Goal: Task Accomplishment & Management: Use online tool/utility

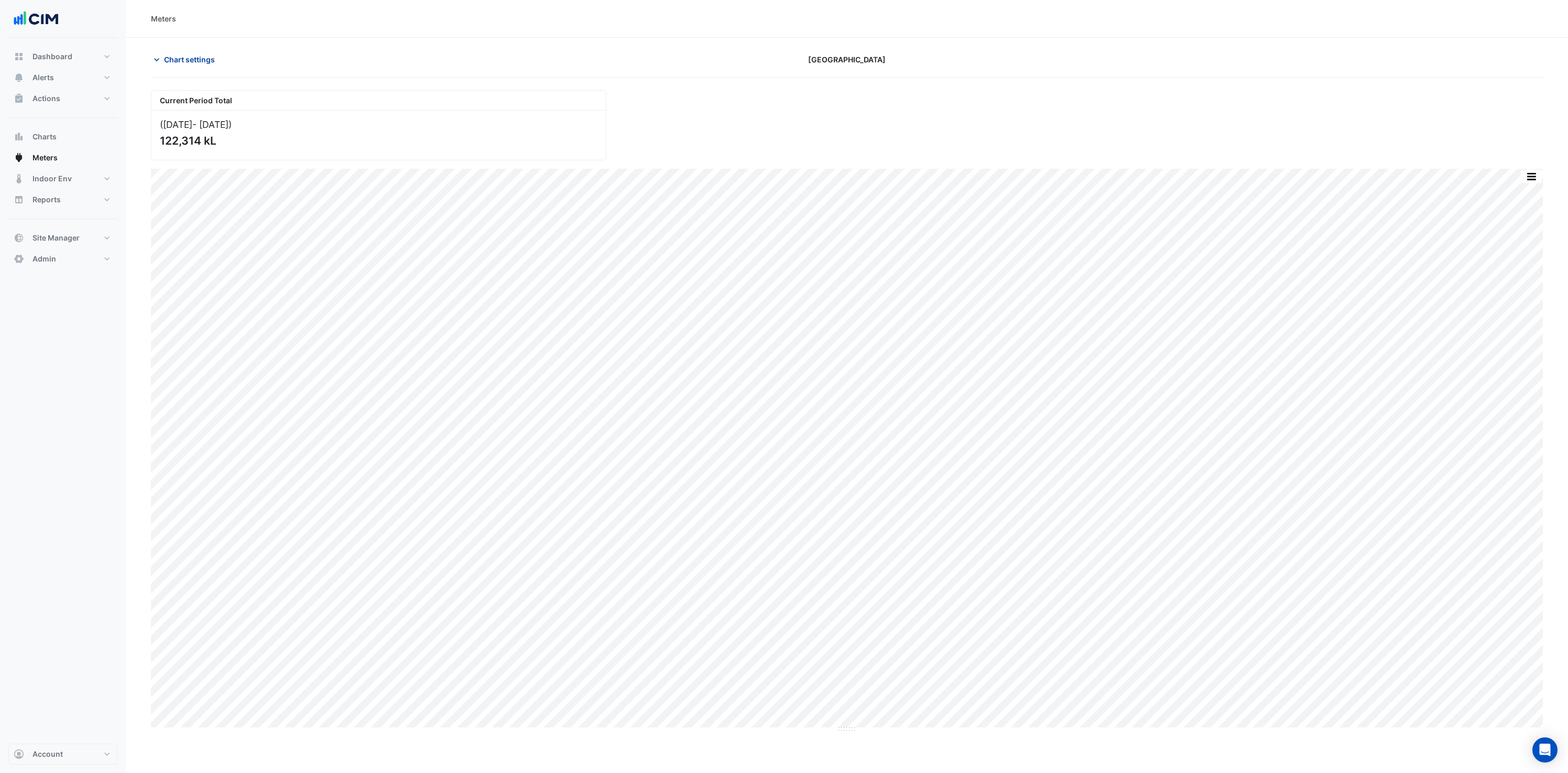
click at [162, 61] on button "Chart settings" at bounding box center [186, 59] width 70 height 18
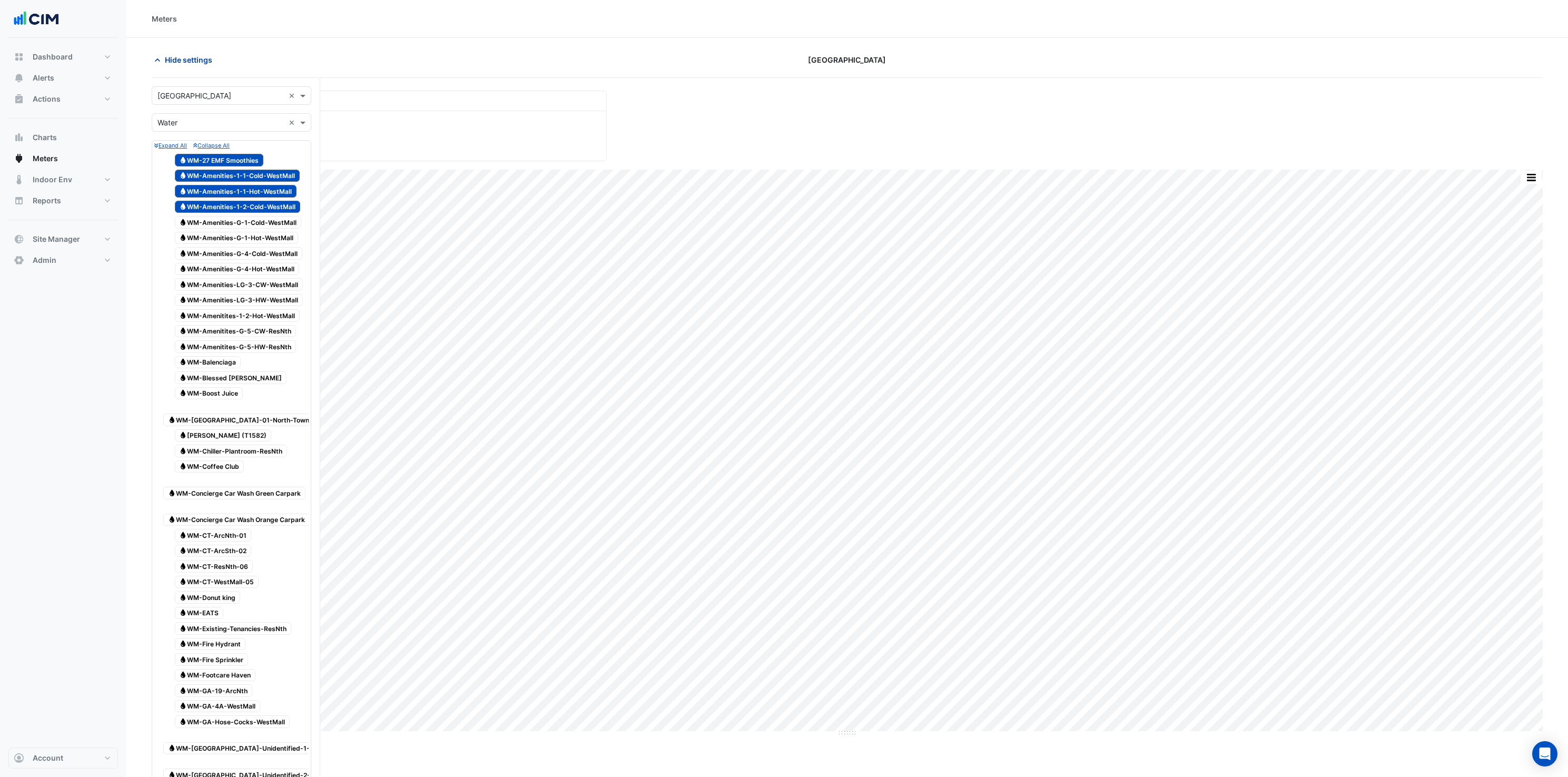
click at [159, 59] on icon "button" at bounding box center [157, 60] width 10 height 10
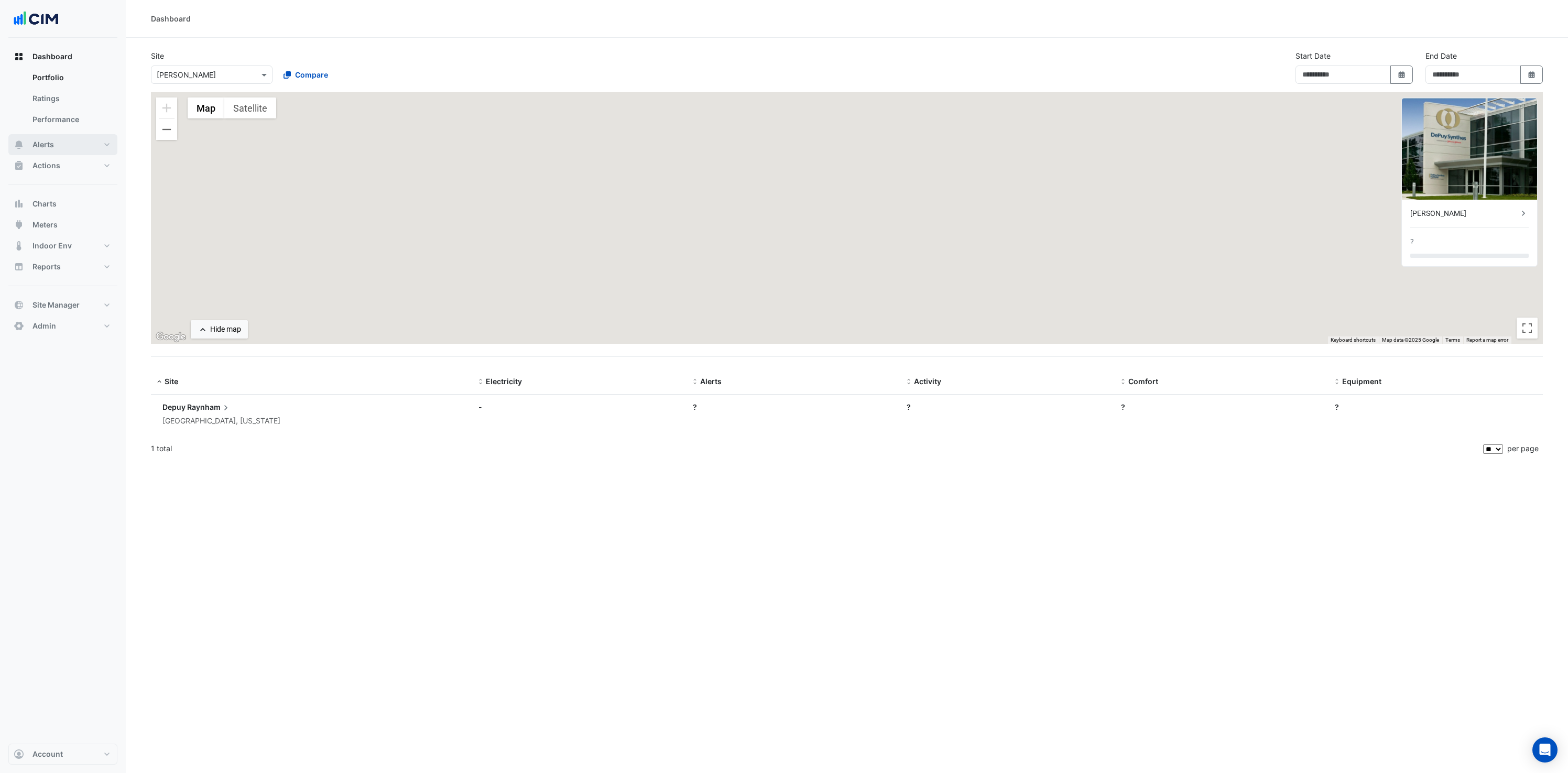
type input "**********"
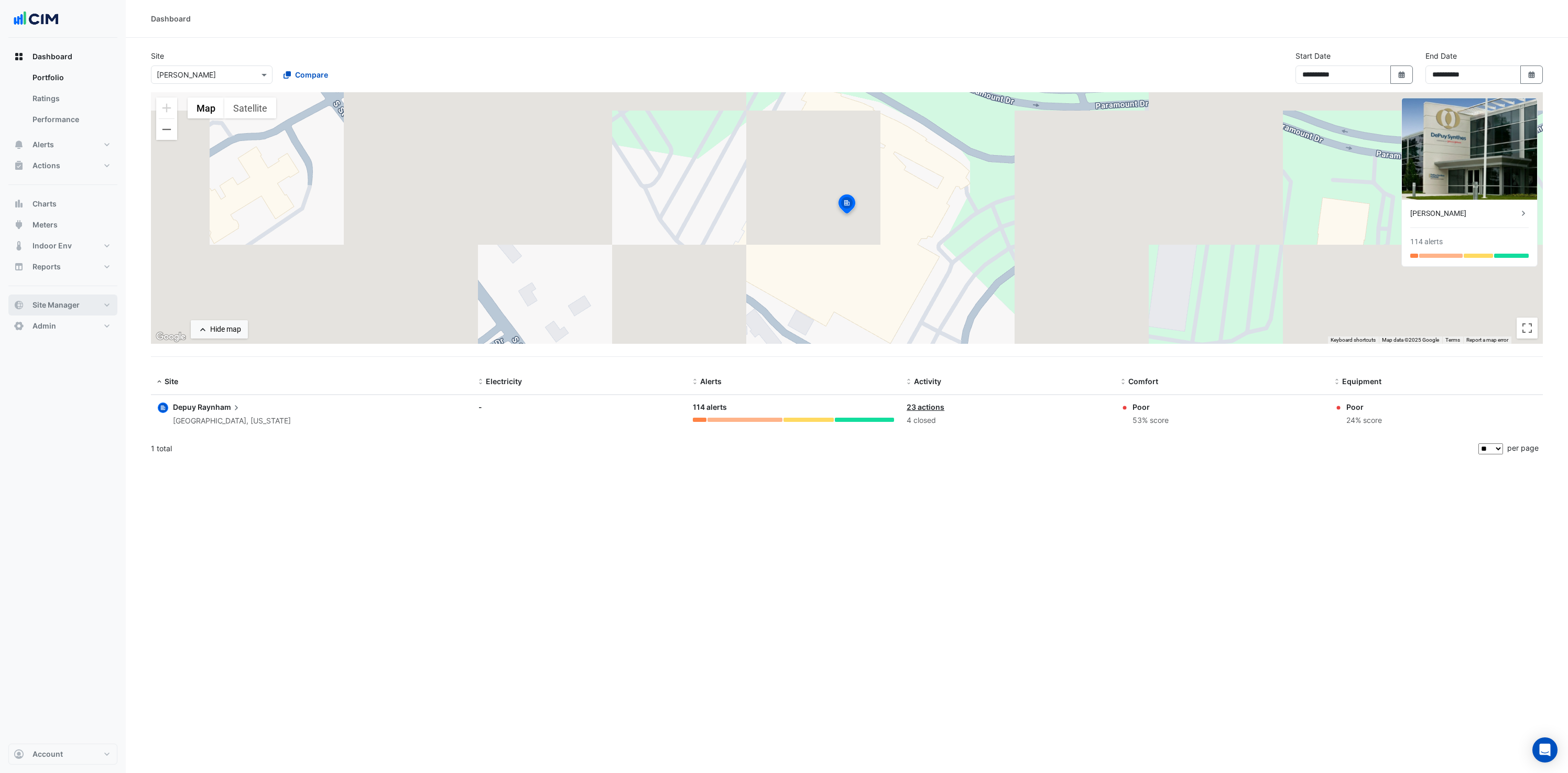
click at [65, 297] on button "Site Manager" at bounding box center [63, 305] width 109 height 21
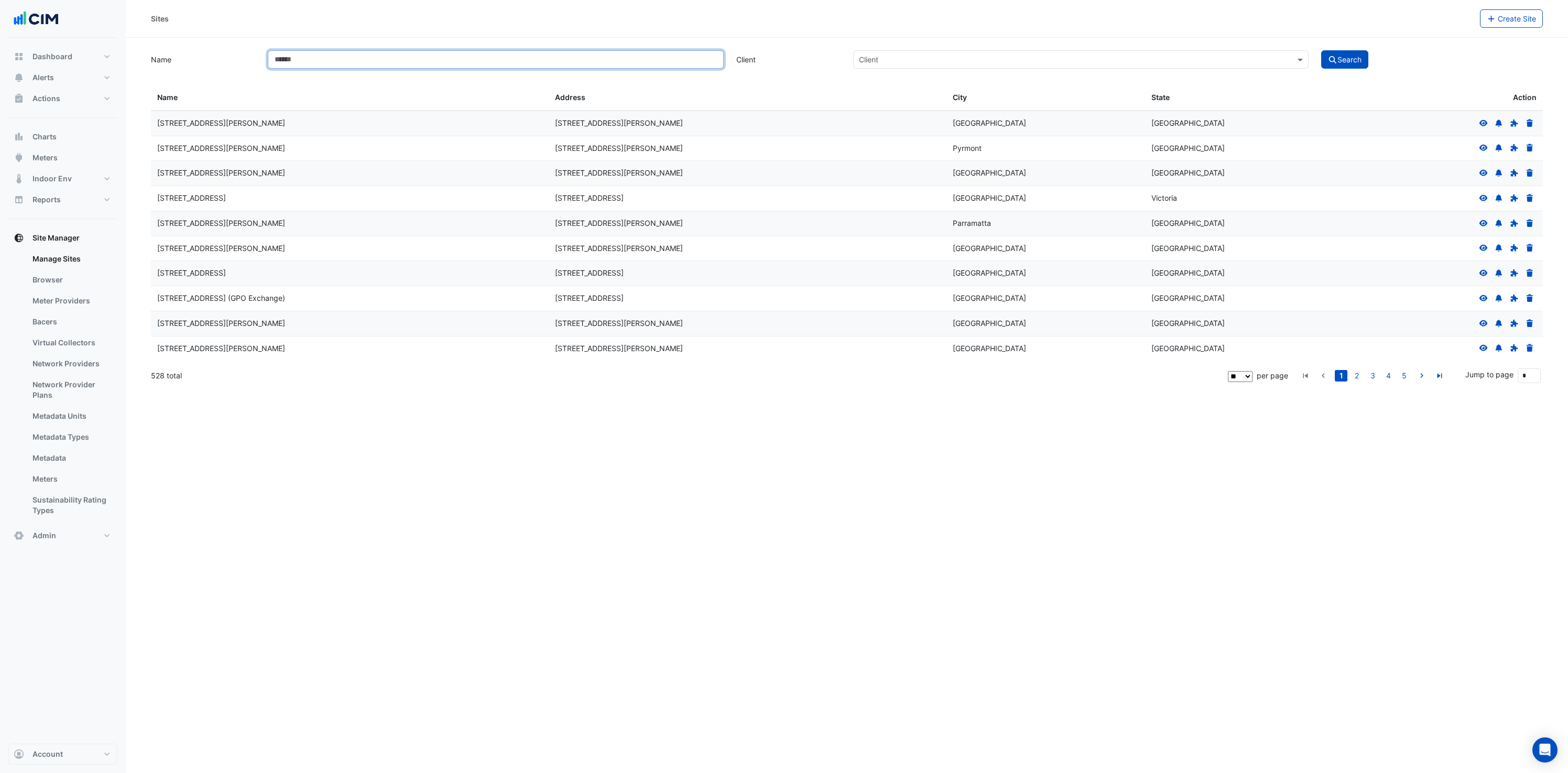
click at [371, 56] on input "Name" at bounding box center [495, 59] width 455 height 18
type input "***"
click at [1322, 51] on button "Search" at bounding box center [1345, 59] width 48 height 18
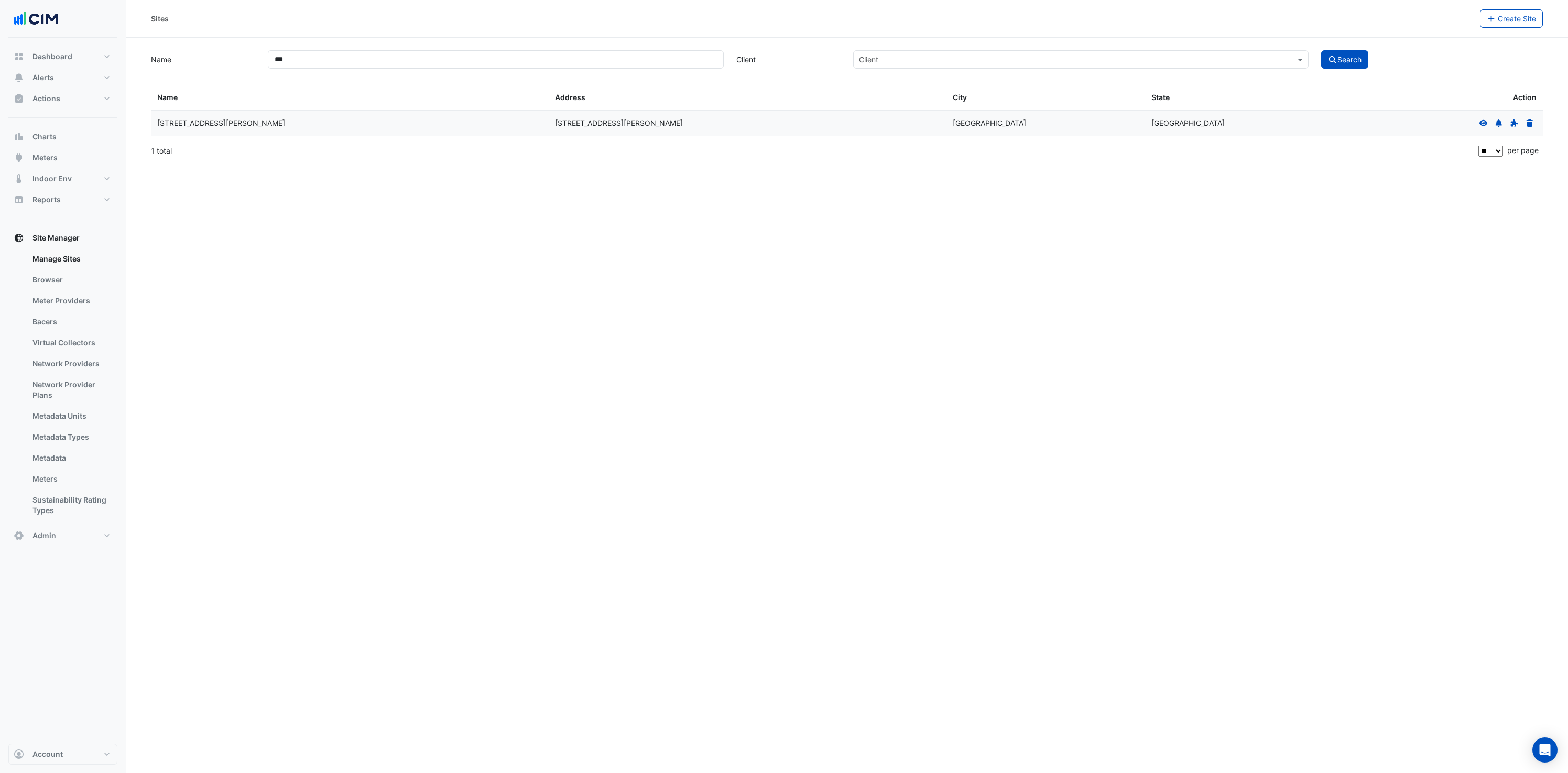
click at [1486, 119] on fa-icon at bounding box center [1484, 123] width 10 height 9
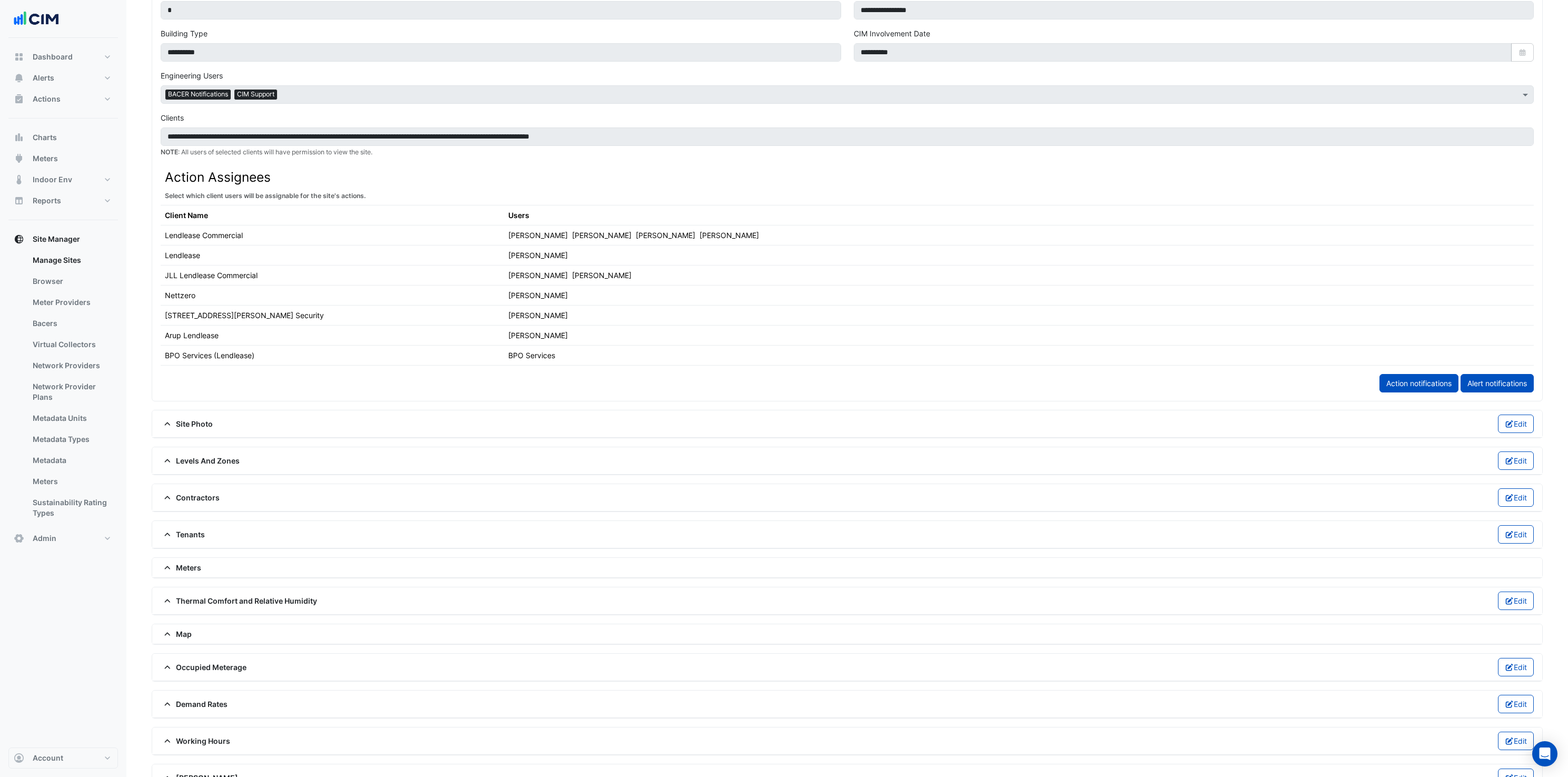
scroll to position [462, 0]
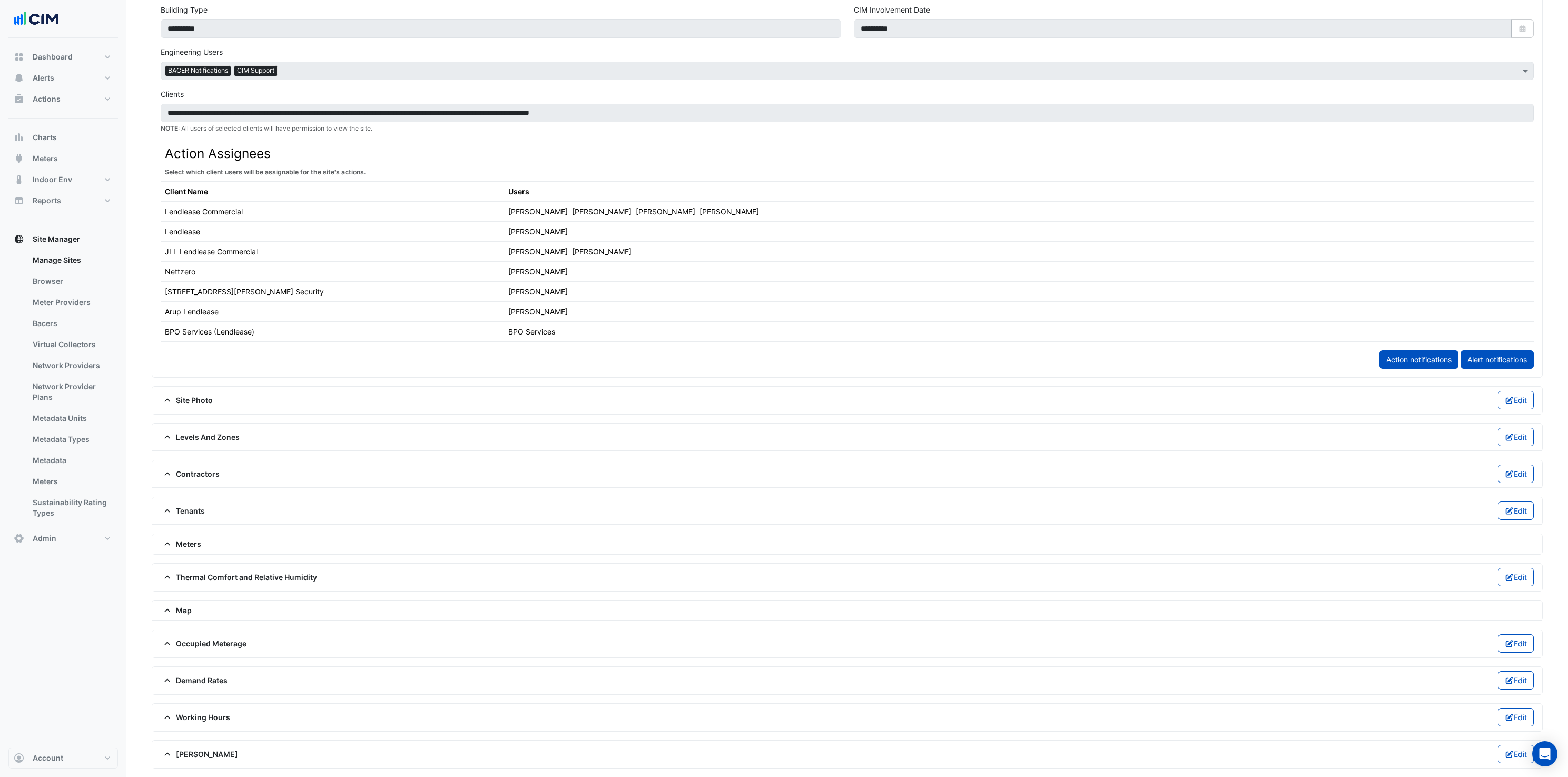
click at [177, 546] on span "Meters" at bounding box center [181, 544] width 41 height 11
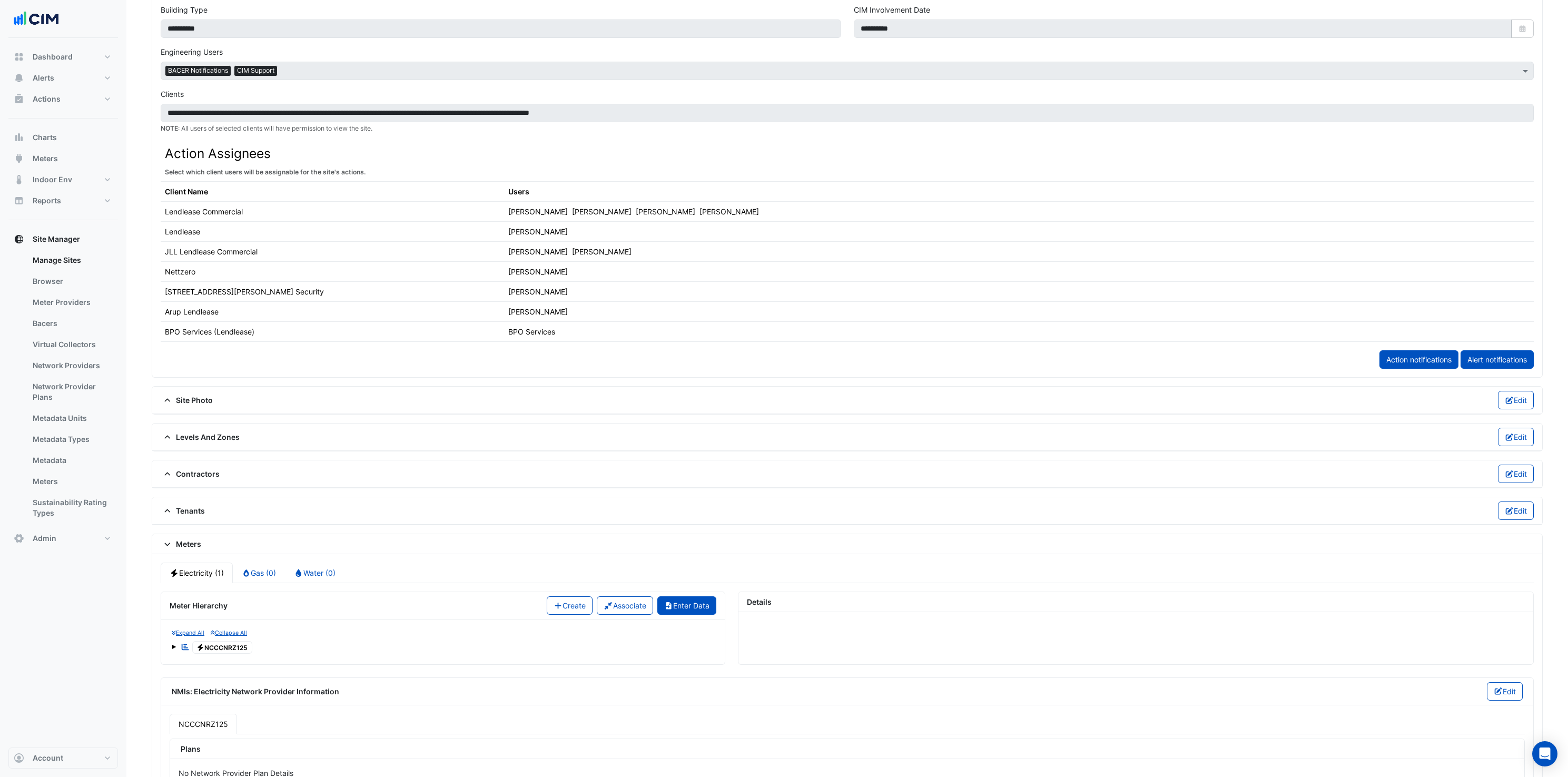
click at [689, 610] on button "Enter Data" at bounding box center [687, 605] width 60 height 18
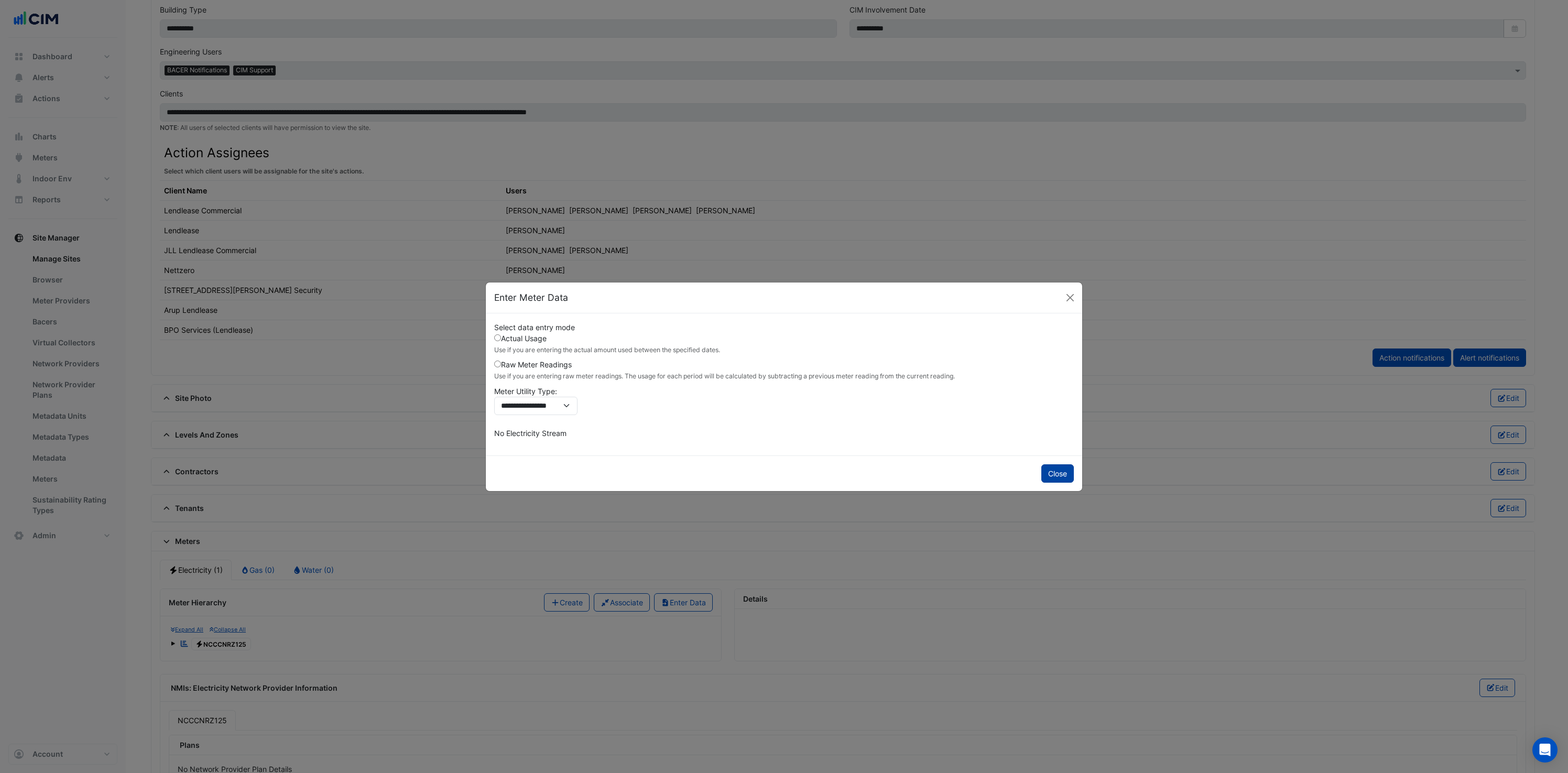
click at [1047, 475] on button "Close" at bounding box center [1057, 473] width 32 height 18
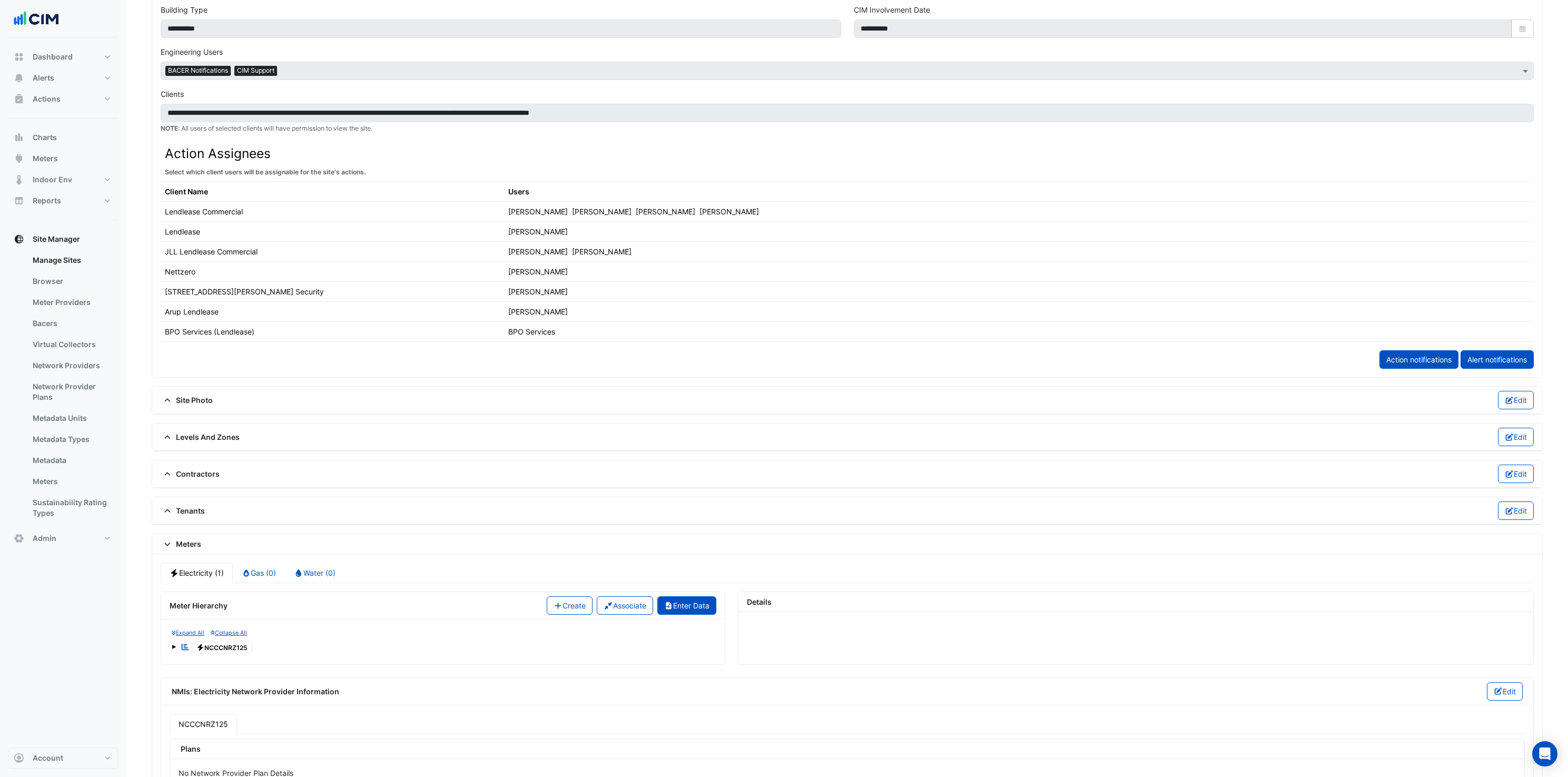
click at [689, 604] on button "Enter Data" at bounding box center [687, 605] width 60 height 18
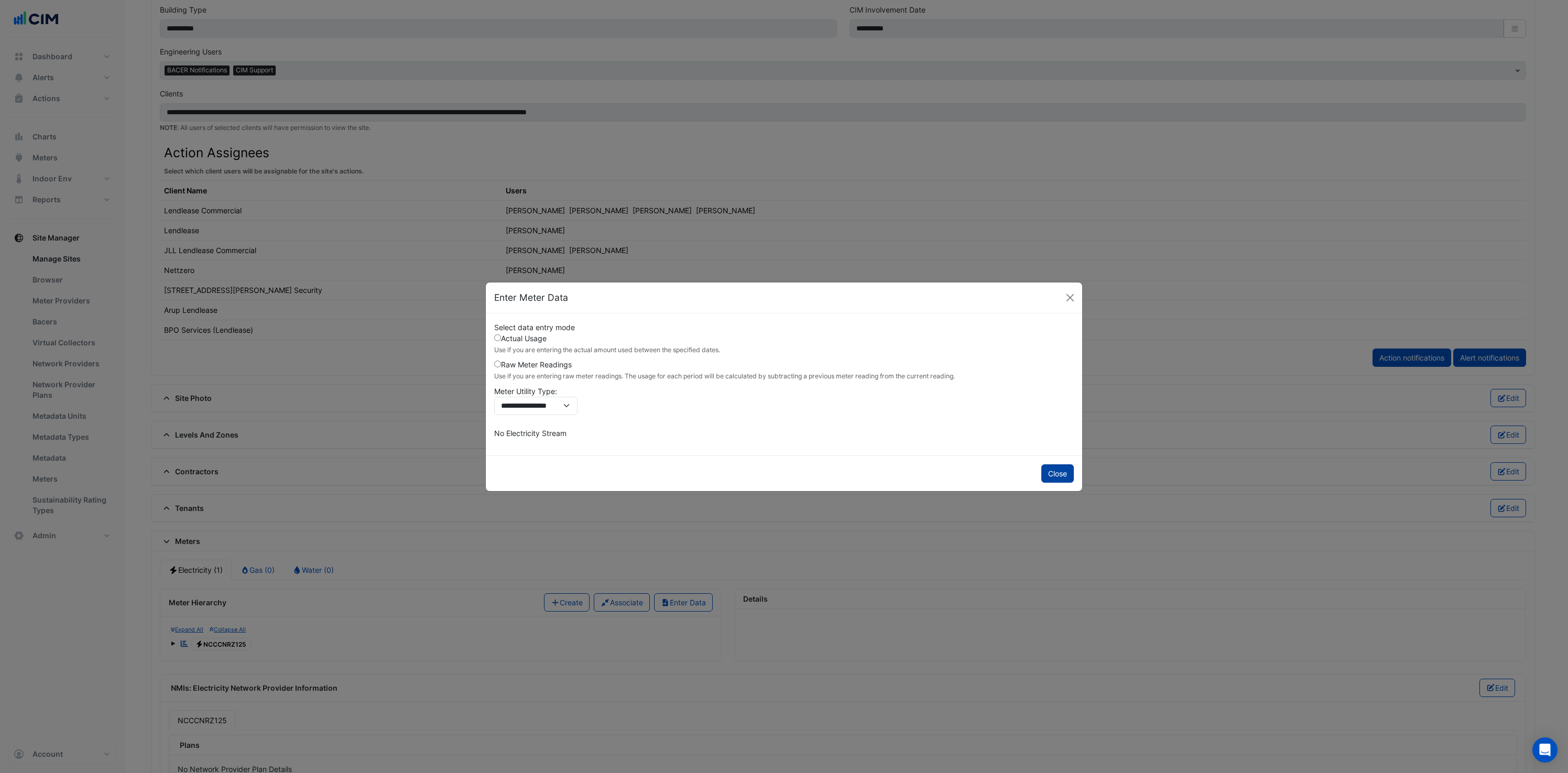
click at [1055, 479] on button "Close" at bounding box center [1057, 473] width 32 height 18
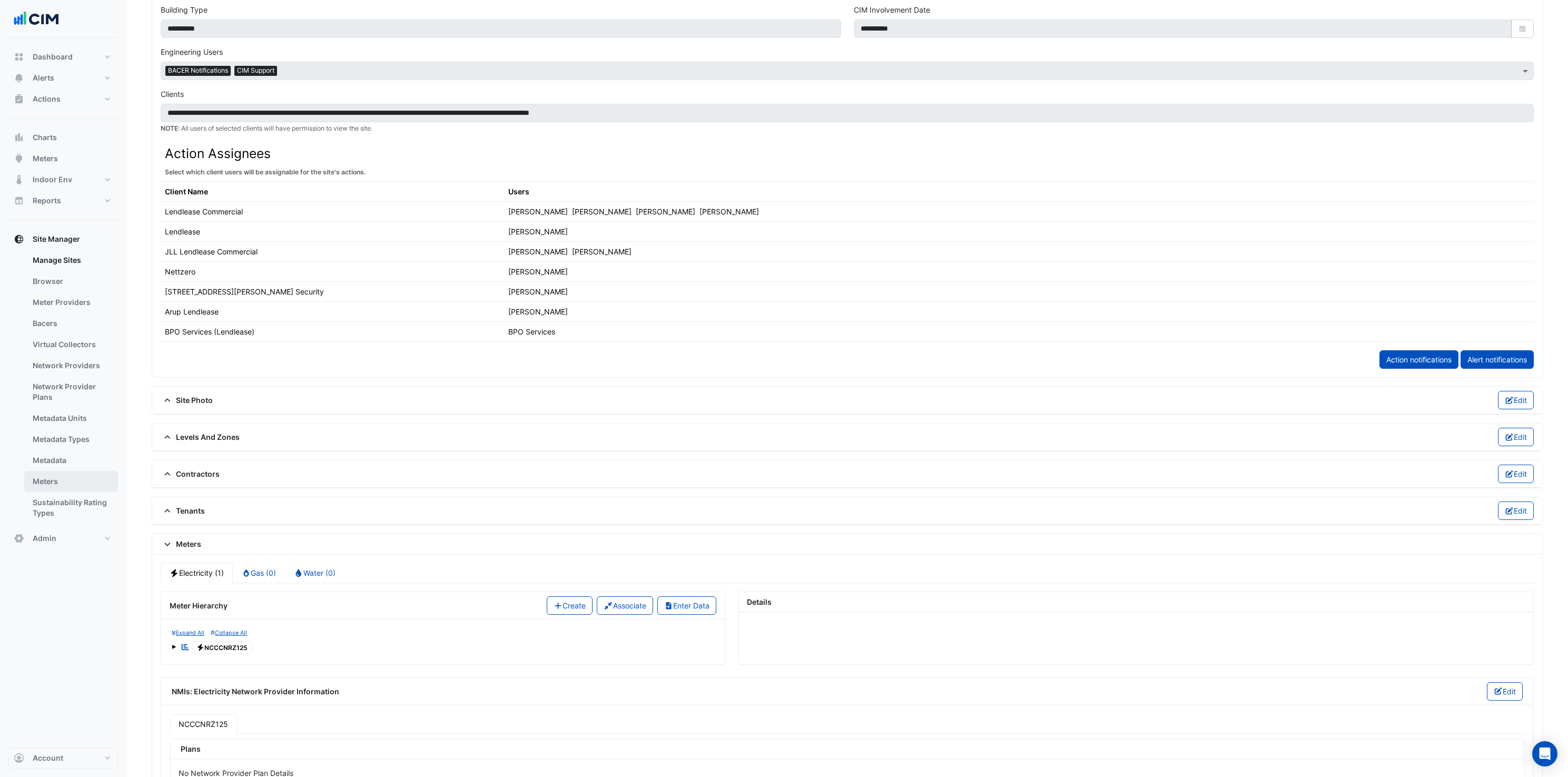
click at [48, 487] on link "Meters" at bounding box center [71, 482] width 94 height 21
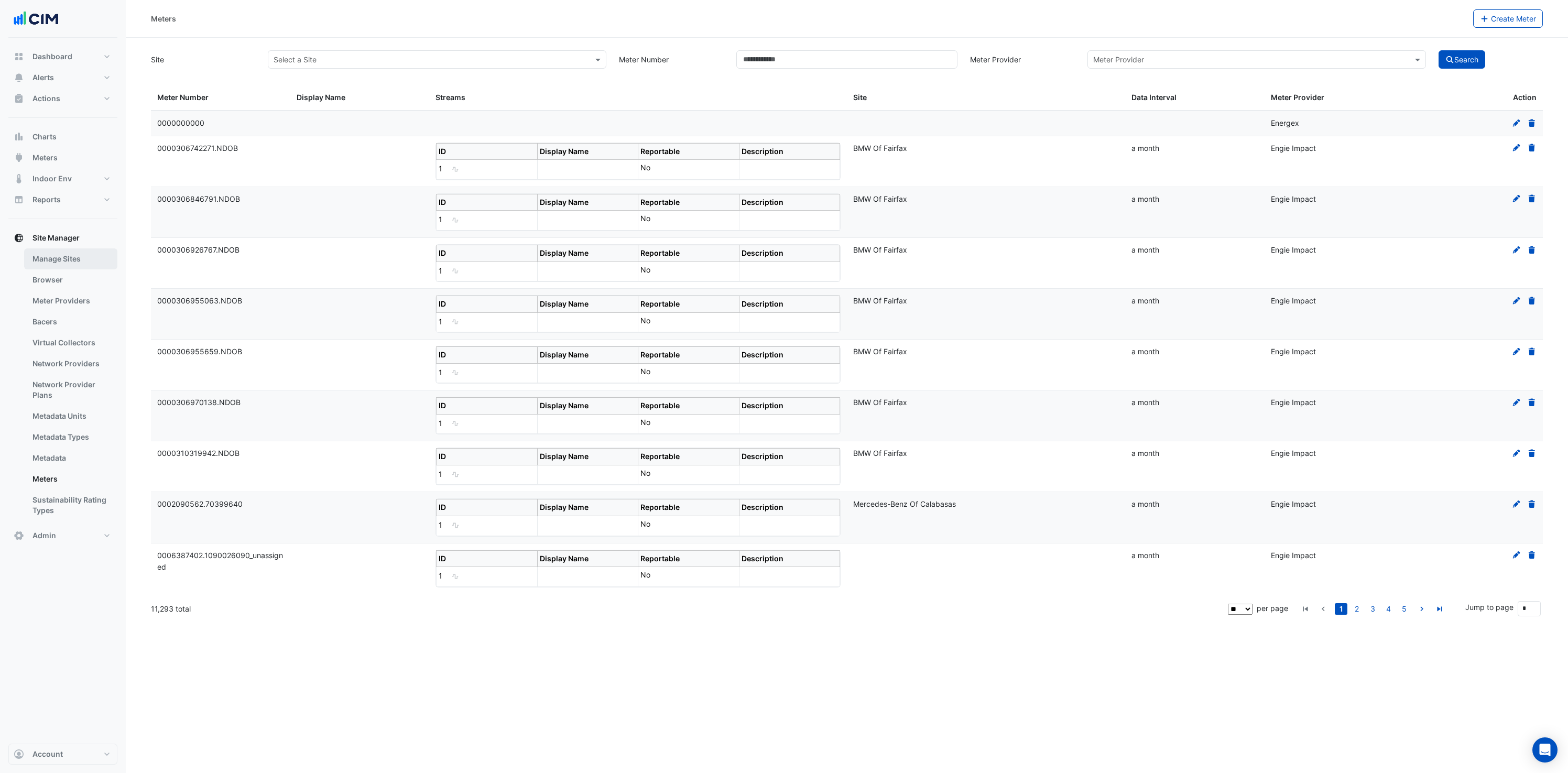
click at [59, 265] on link "Manage Sites" at bounding box center [70, 259] width 93 height 21
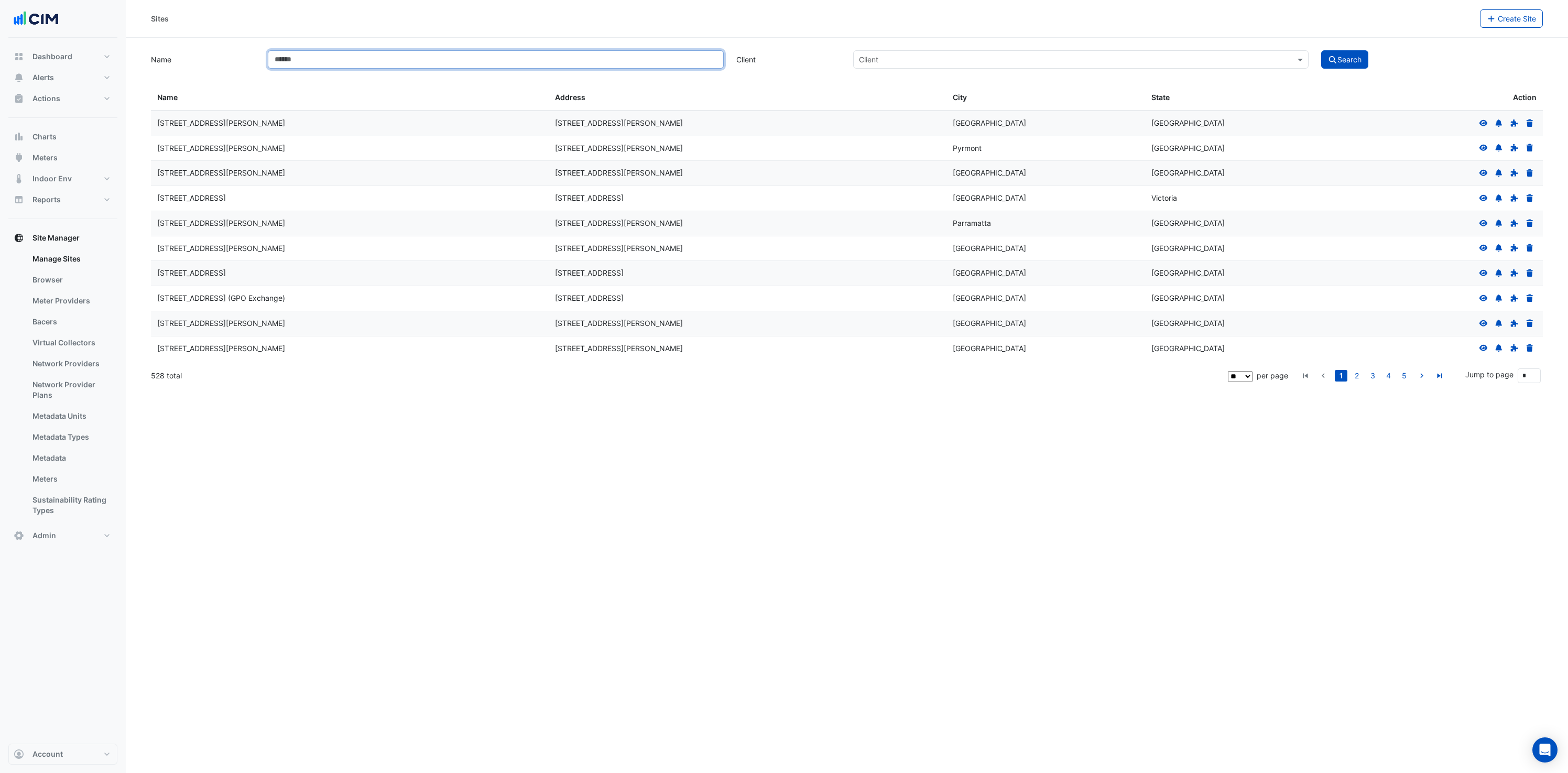
click at [306, 61] on input "Name" at bounding box center [495, 59] width 455 height 18
type input "*****"
click at [1322, 51] on button "Search" at bounding box center [1345, 59] width 48 height 18
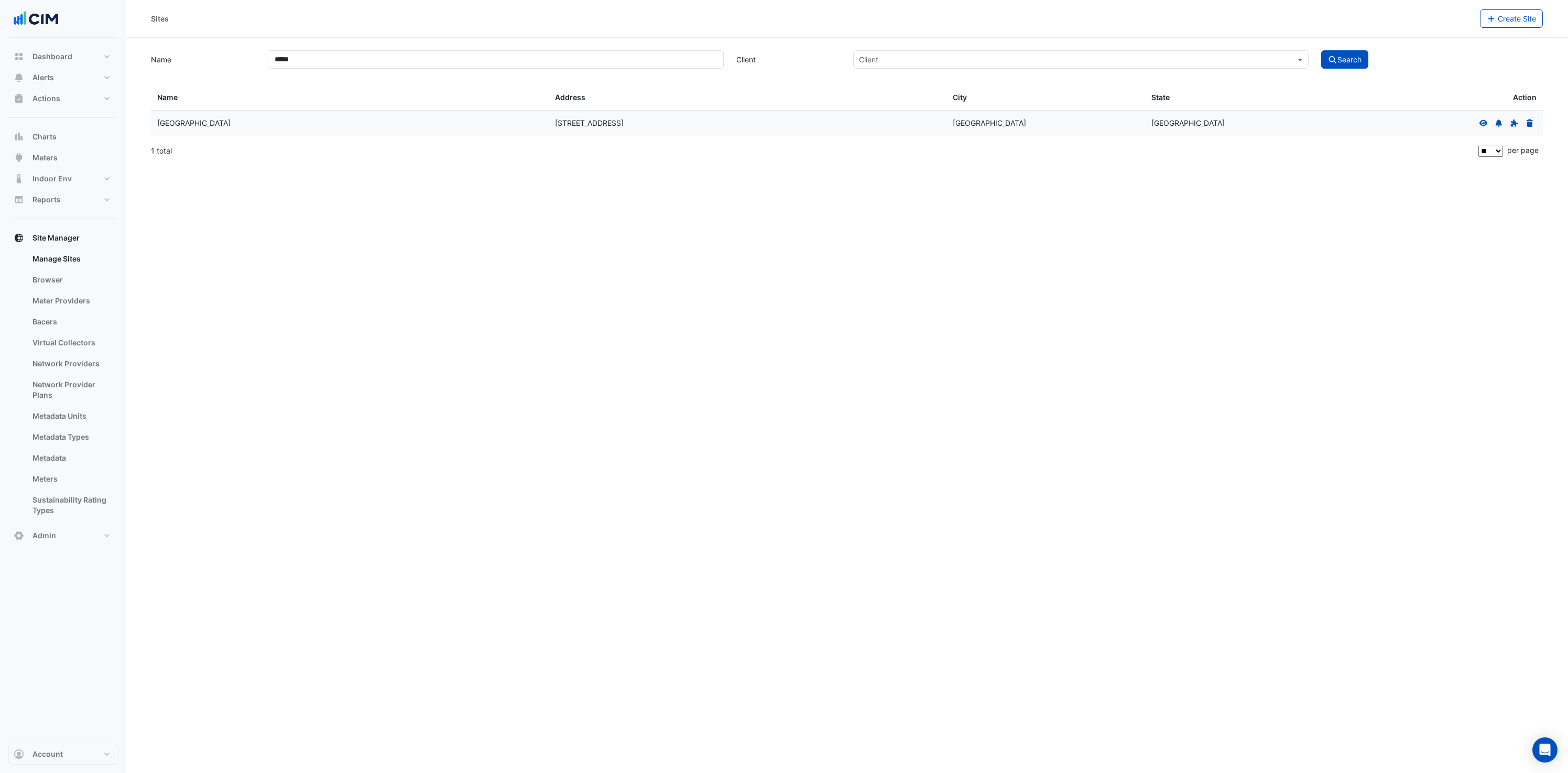
click at [1478, 122] on div at bounding box center [1506, 123] width 59 height 12
click at [1482, 120] on icon at bounding box center [1483, 123] width 9 height 6
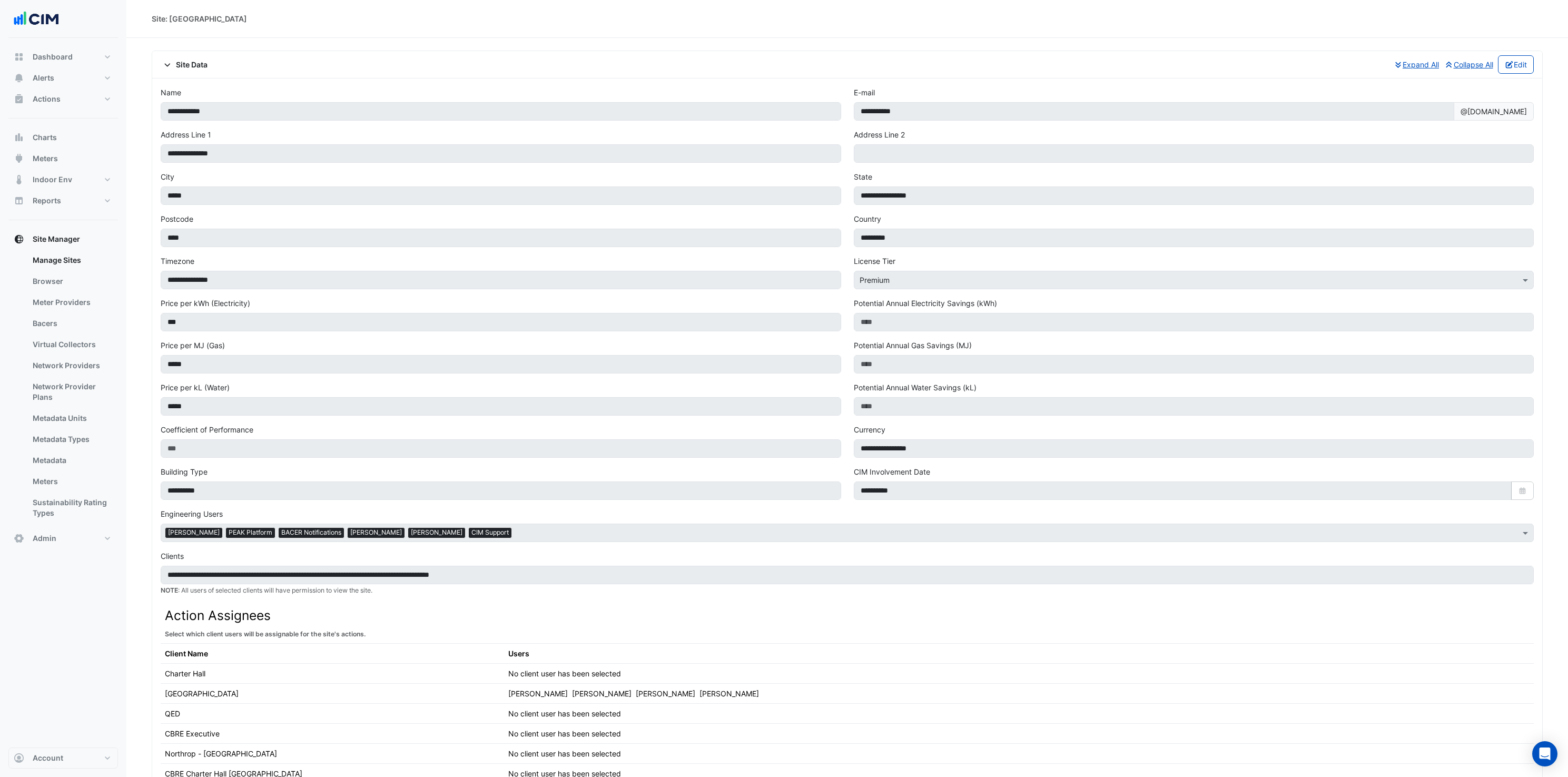
scroll to position [442, 0]
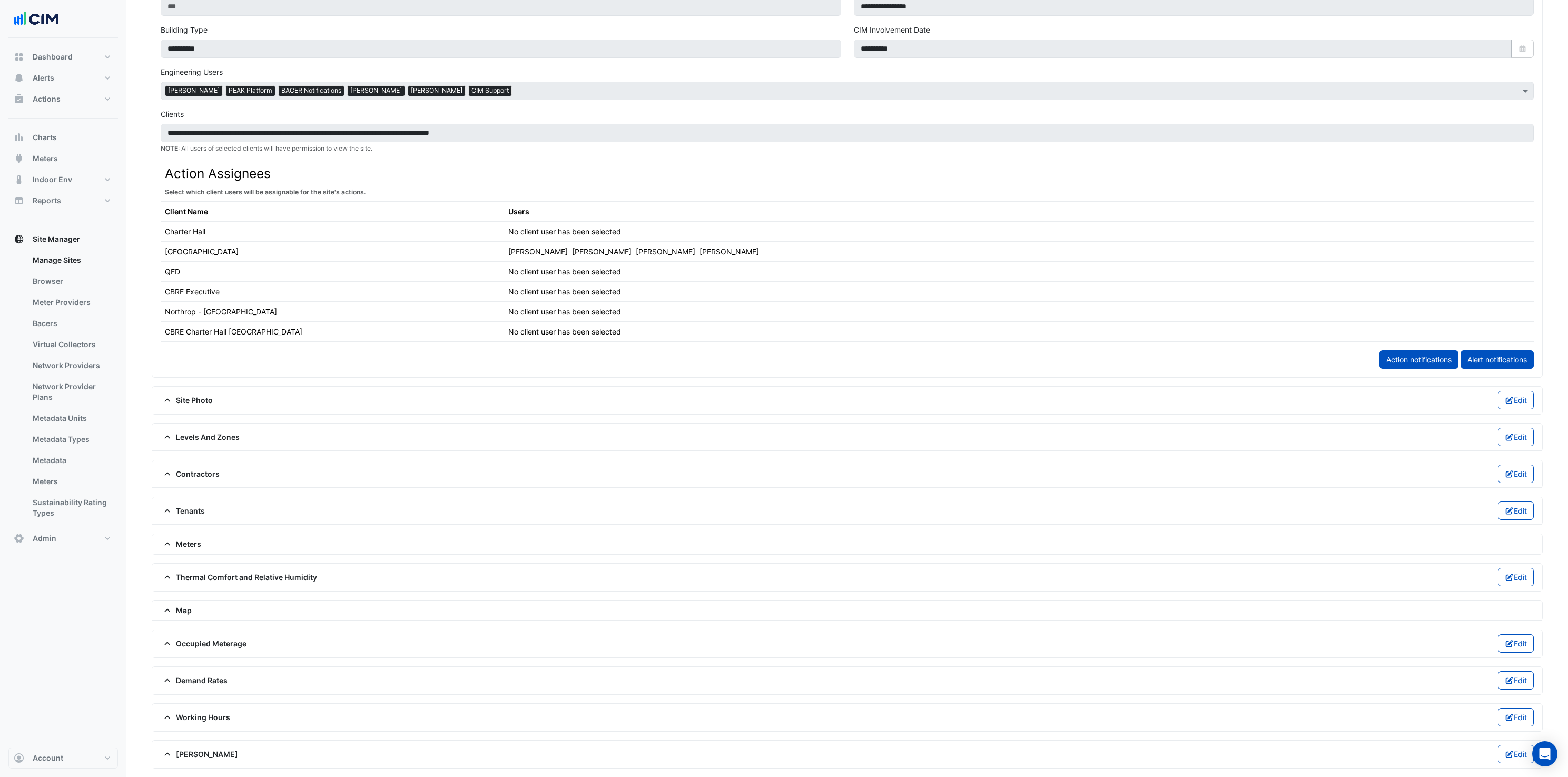
click at [172, 545] on fa-icon at bounding box center [168, 544] width 10 height 9
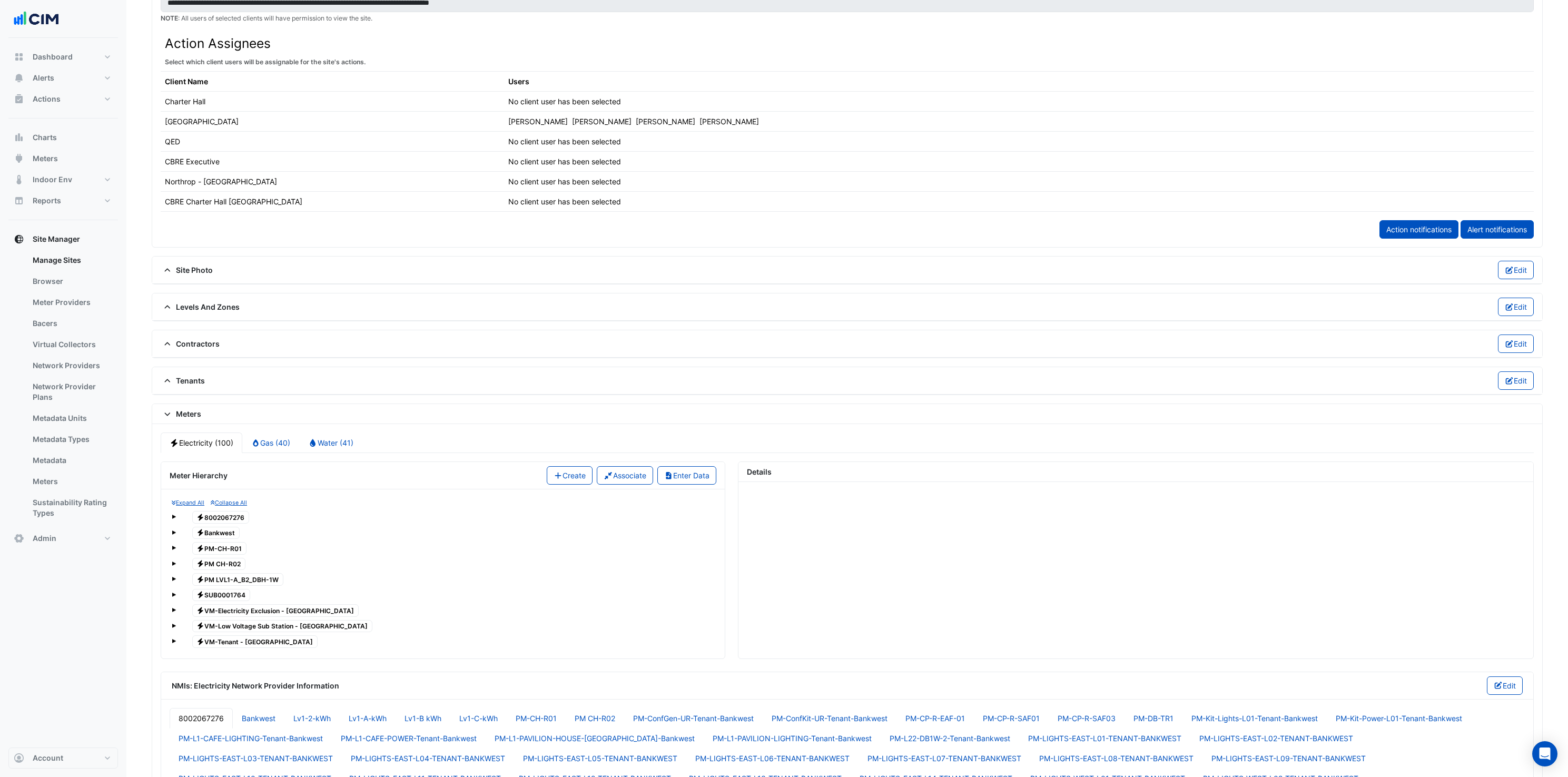
scroll to position [558, 0]
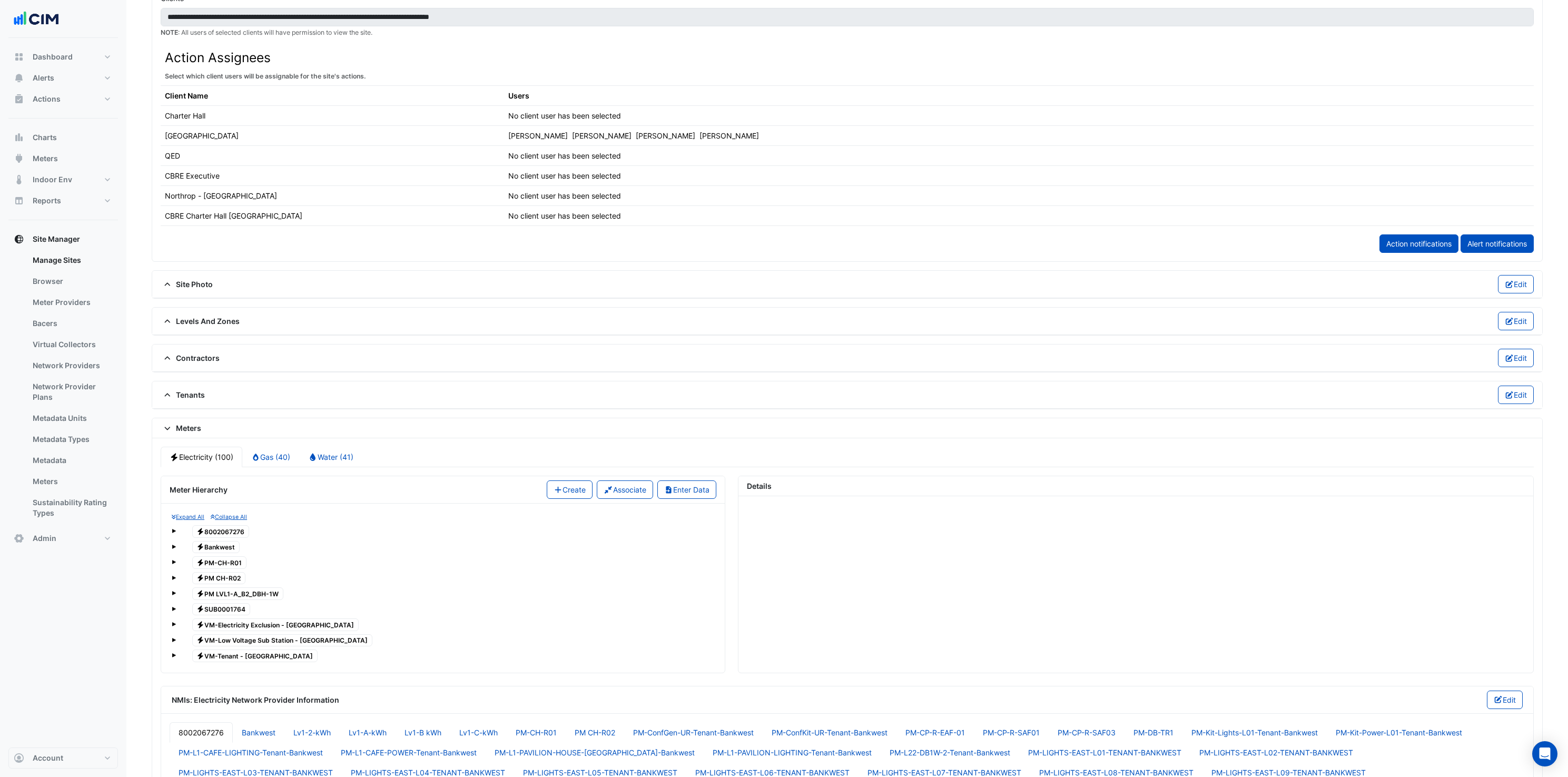
click at [174, 530] on span at bounding box center [174, 530] width 4 height 4
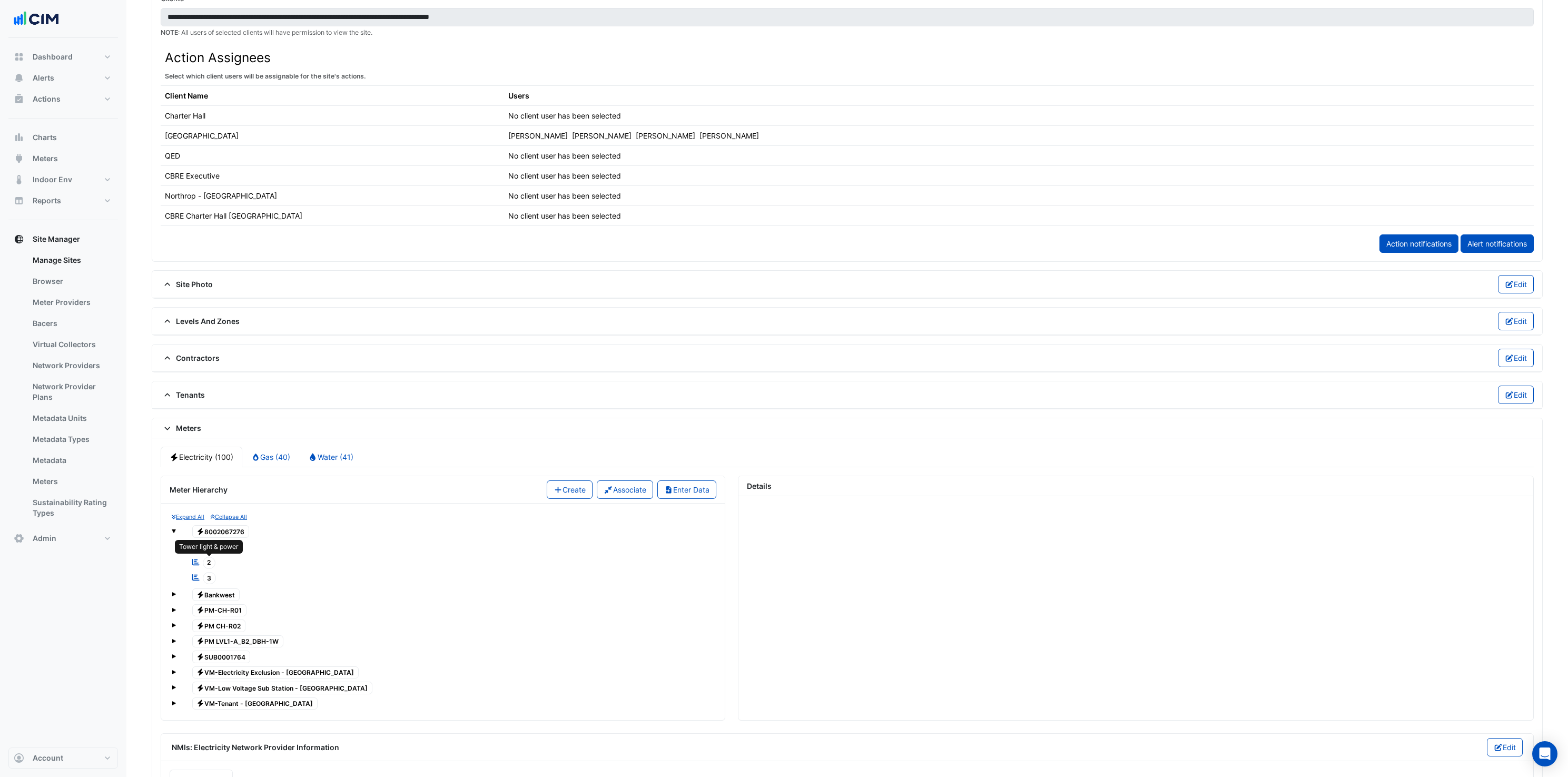
click at [208, 562] on span "2" at bounding box center [209, 563] width 14 height 12
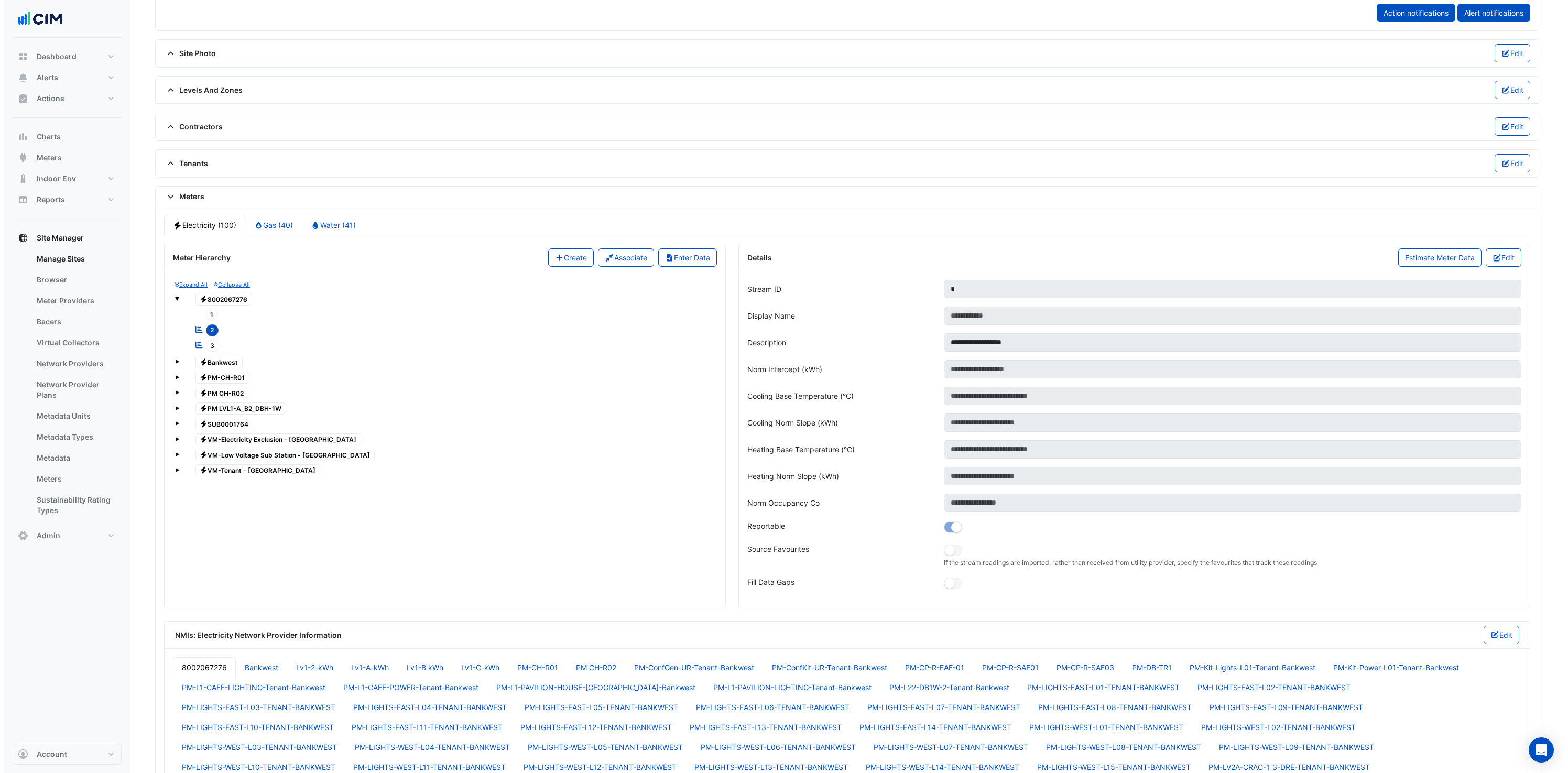
scroll to position [856, 0]
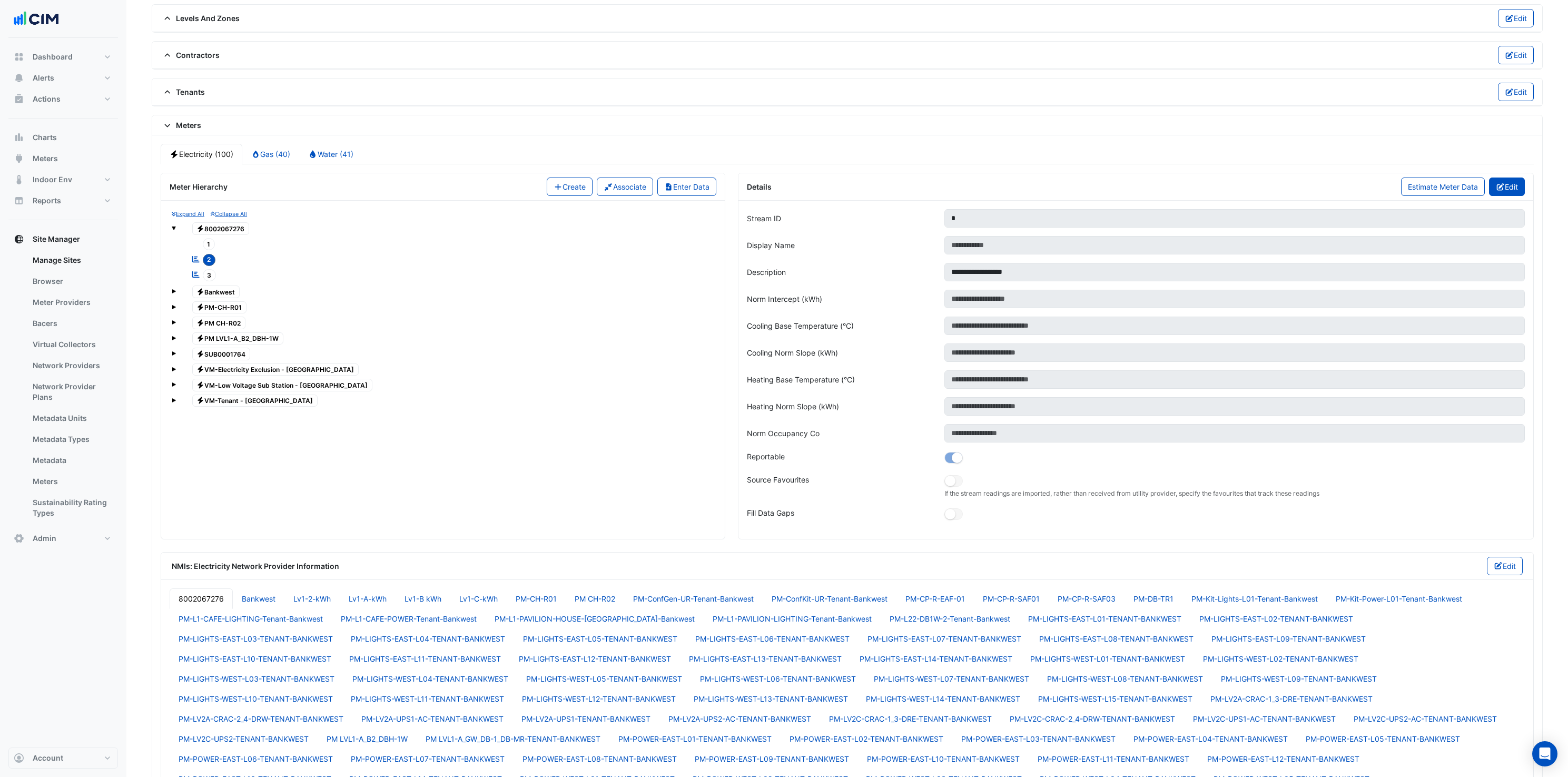
click at [1515, 183] on button "Edit" at bounding box center [1508, 186] width 37 height 18
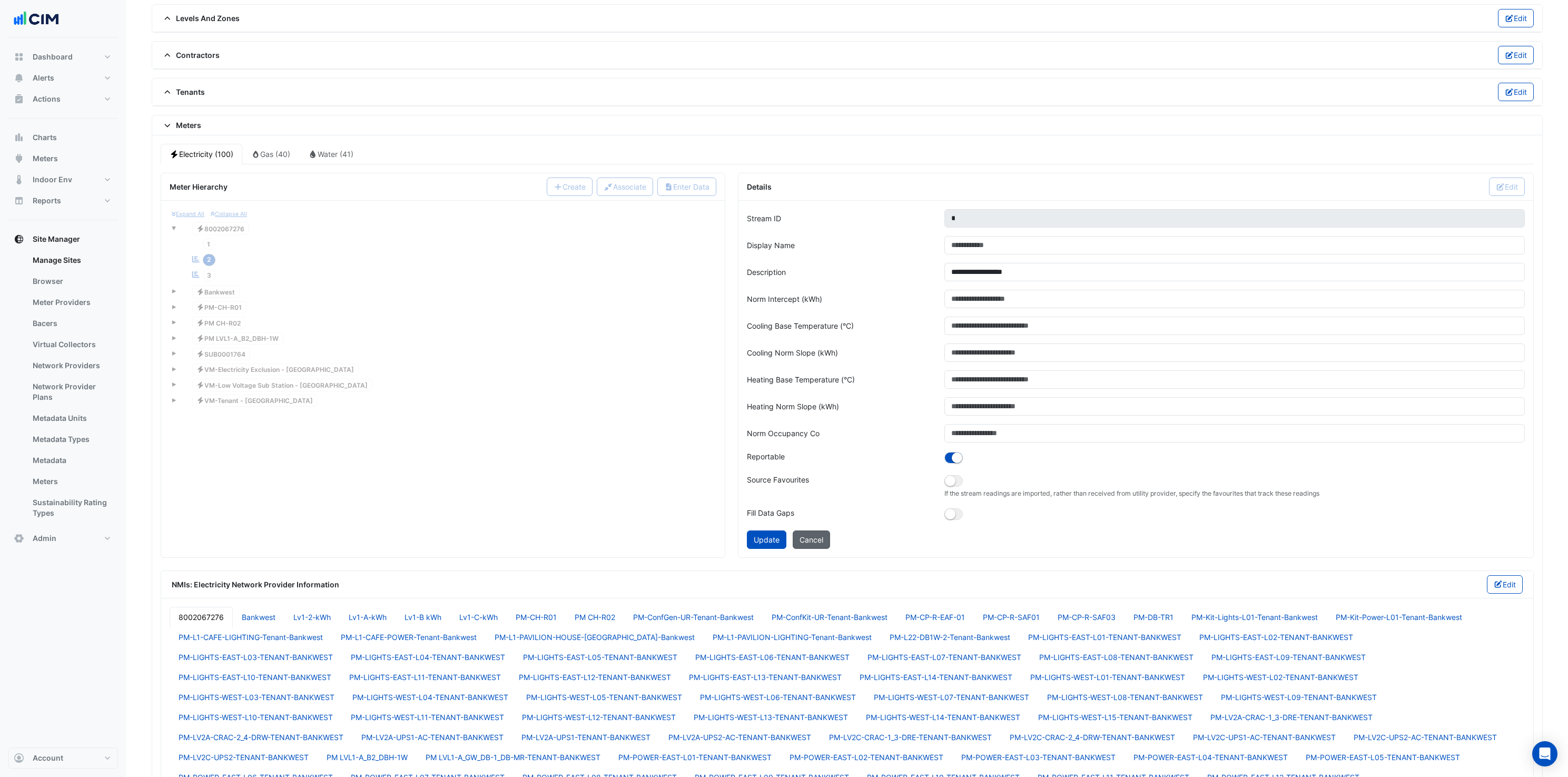
click at [809, 534] on button "Cancel" at bounding box center [811, 539] width 37 height 18
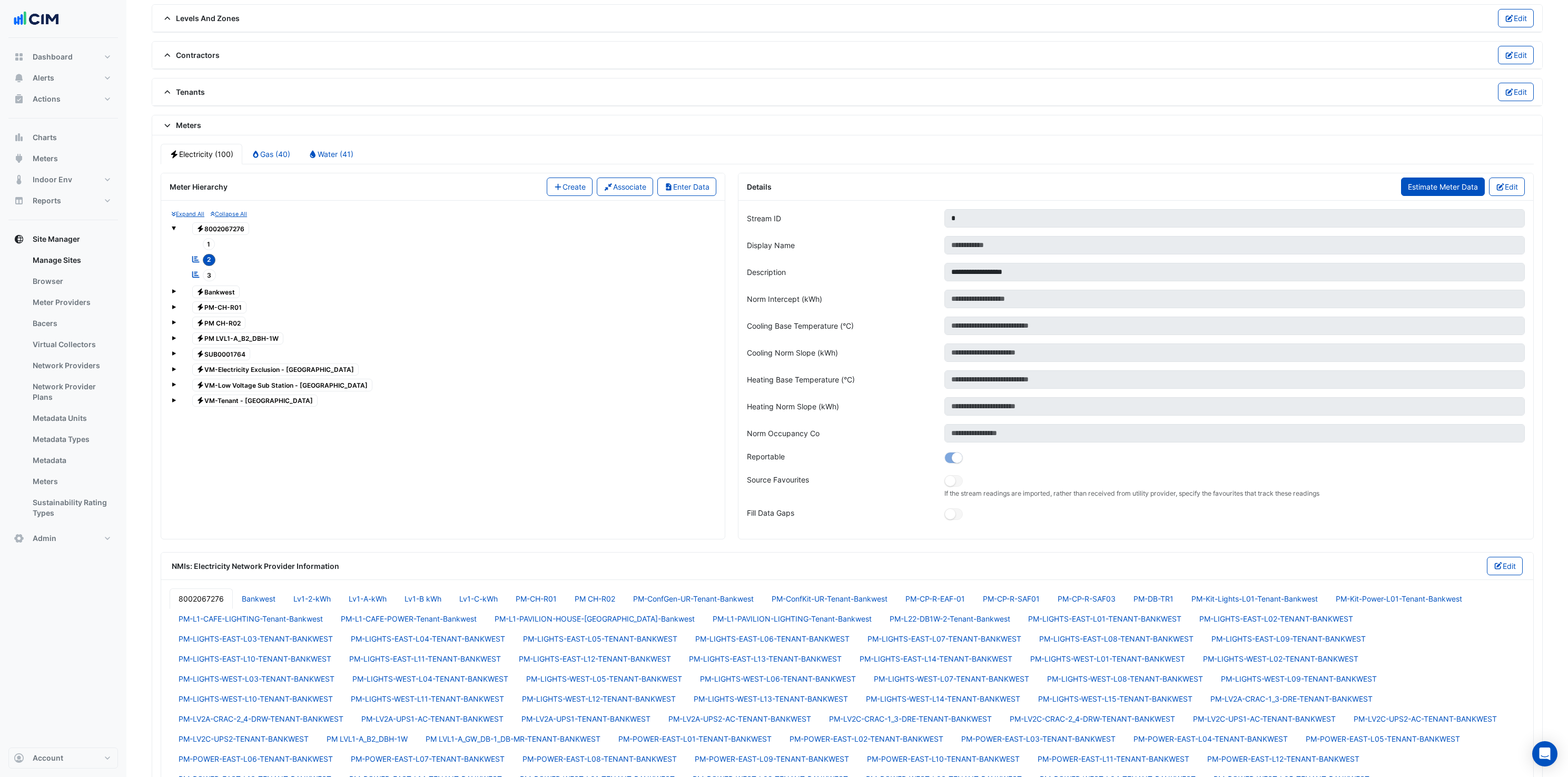
click at [1433, 188] on span "Estimate Meter Data" at bounding box center [1443, 186] width 70 height 9
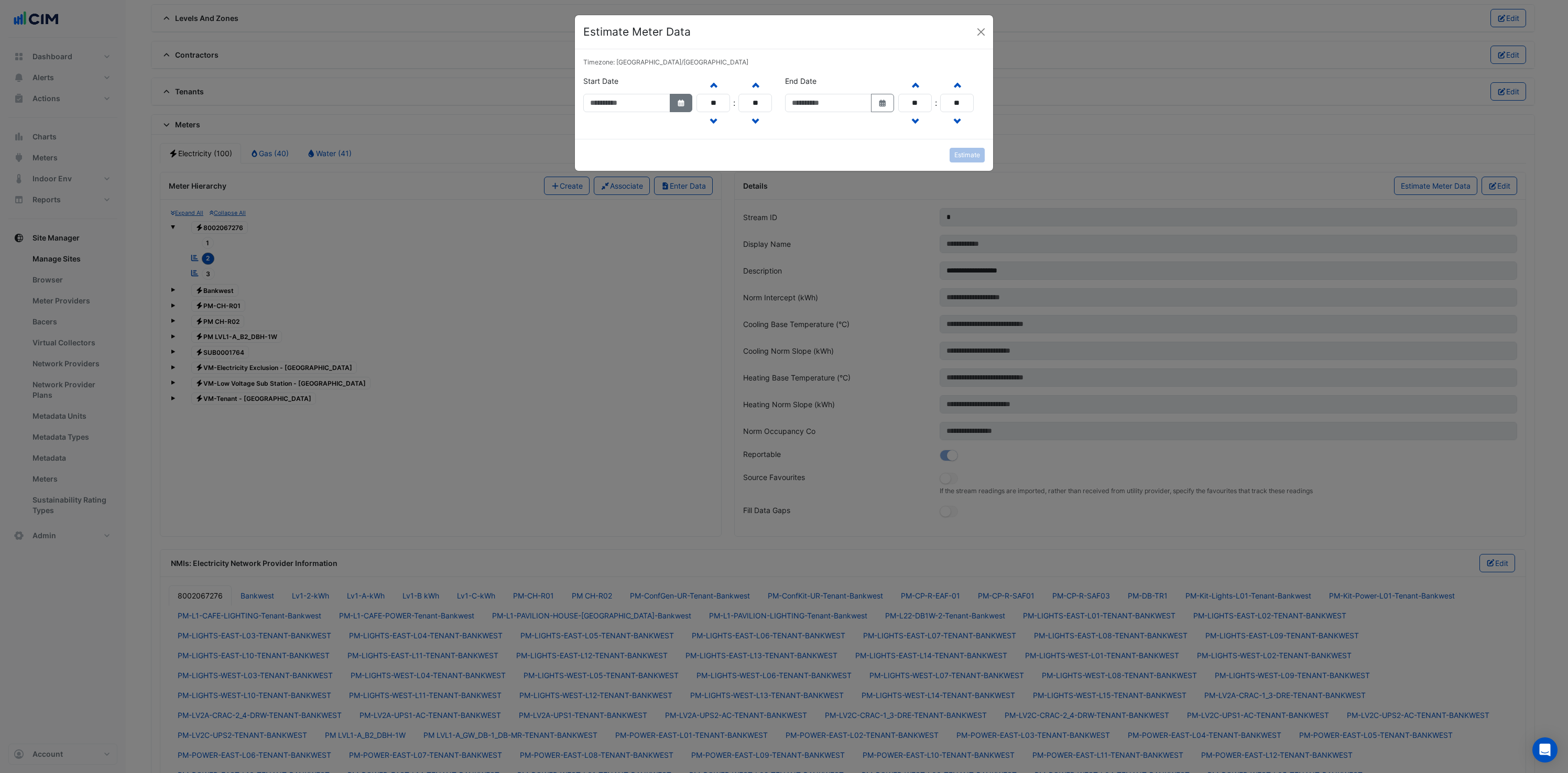
click at [693, 102] on button "Select Date" at bounding box center [681, 102] width 23 height 18
select select "*"
select select "****"
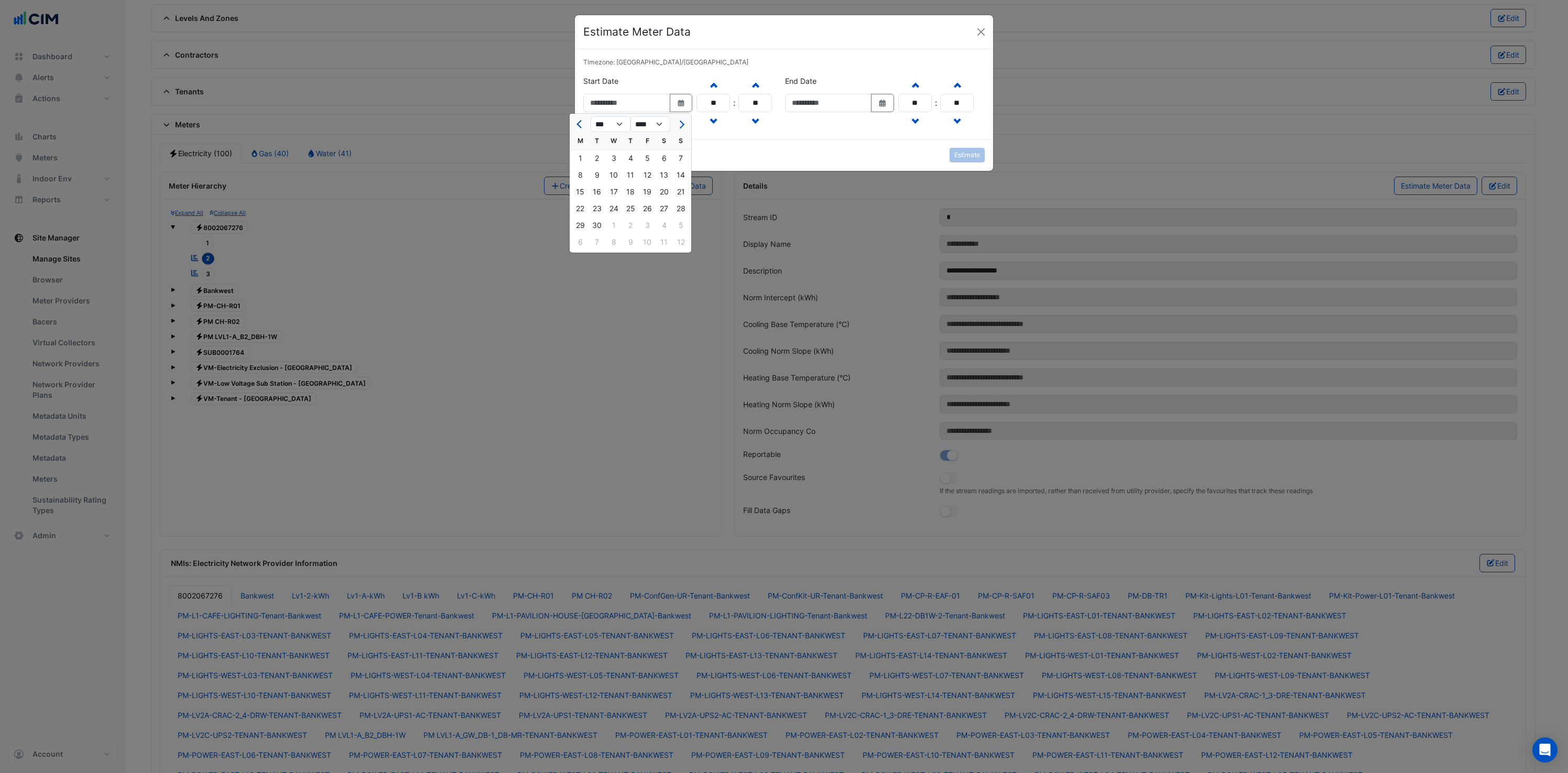
click at [576, 123] on button "Previous month" at bounding box center [580, 124] width 13 height 17
select select "*"
click at [630, 225] on div "31" at bounding box center [630, 225] width 17 height 17
type input "**********"
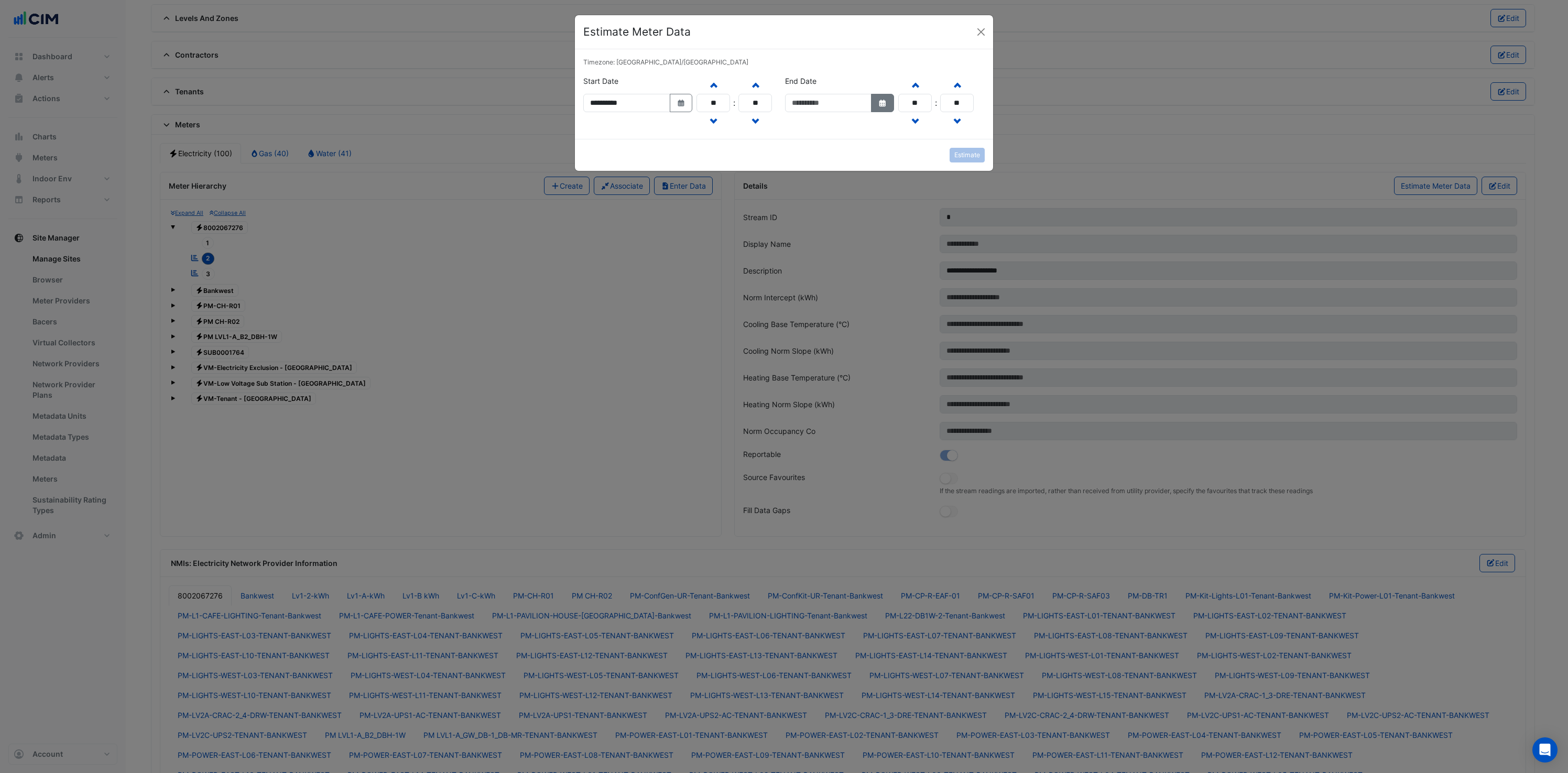
click at [878, 107] on icon "Select Date" at bounding box center [883, 103] width 10 height 7
click at [577, 19] on span "Previous month" at bounding box center [580, 19] width 8 height 8
select select "*"
click at [610, 67] on div "6" at bounding box center [613, 69] width 17 height 17
type input "**********"
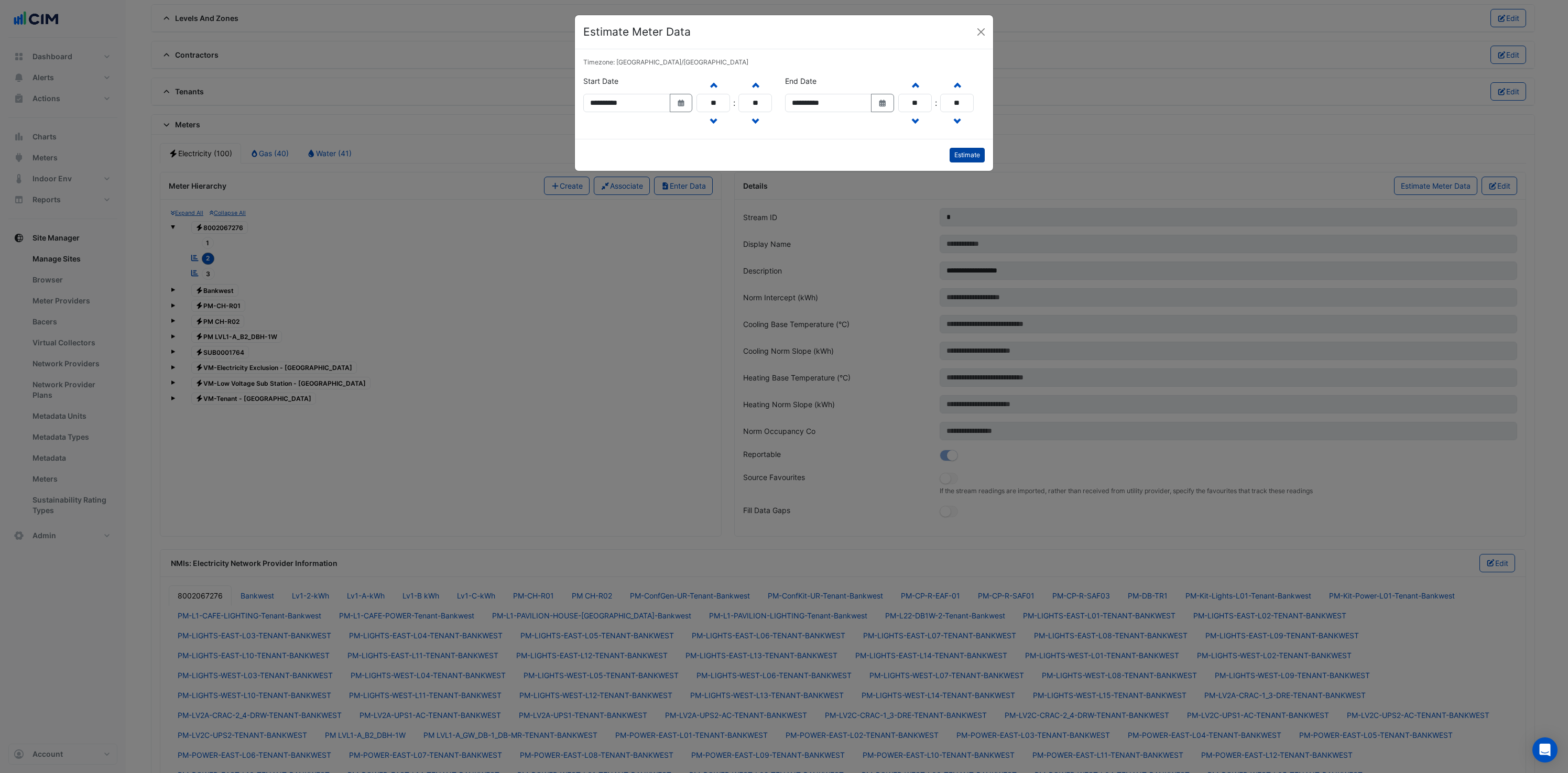
click at [961, 162] on button "Estimate" at bounding box center [967, 155] width 35 height 15
